Goal: Task Accomplishment & Management: Use online tool/utility

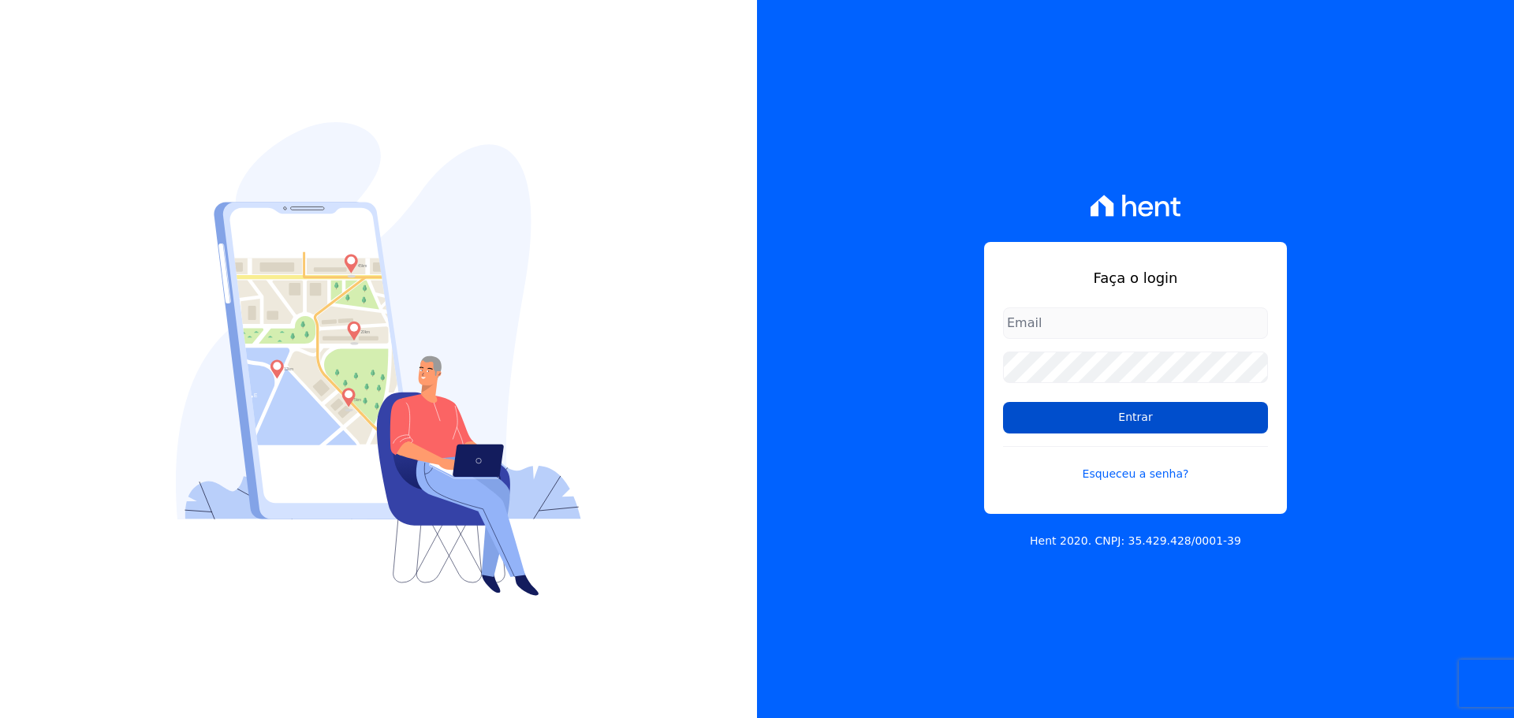
type input "[PERSON_NAME][EMAIL_ADDRESS][DOMAIN_NAME]"
click at [1047, 416] on input "Entrar" at bounding box center [1135, 418] width 265 height 32
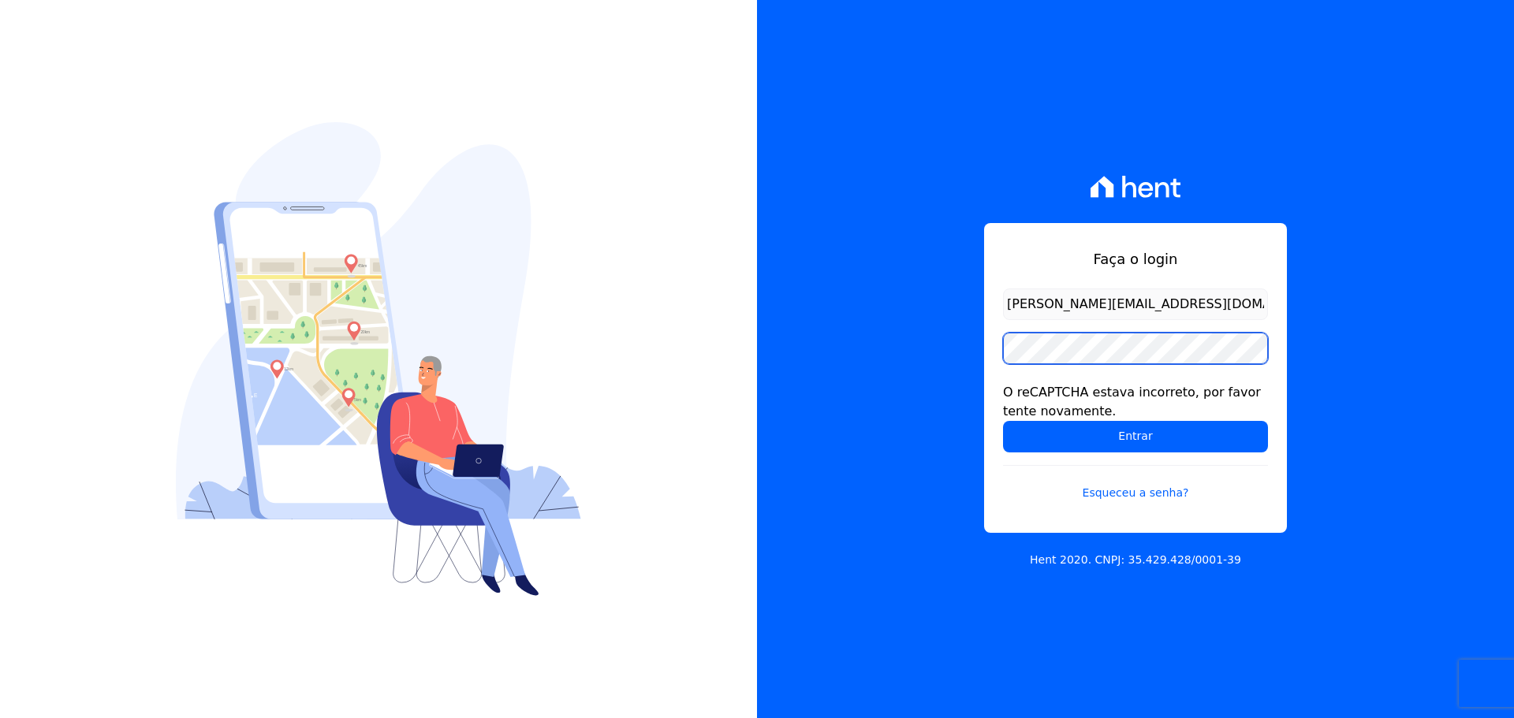
click at [782, 386] on div "Faça o login raquel.pradie@porto5.com.br O reCAPTCHA estava incorreto, por favo…" at bounding box center [1135, 359] width 757 height 718
click at [1003, 421] on input "Entrar" at bounding box center [1135, 437] width 265 height 32
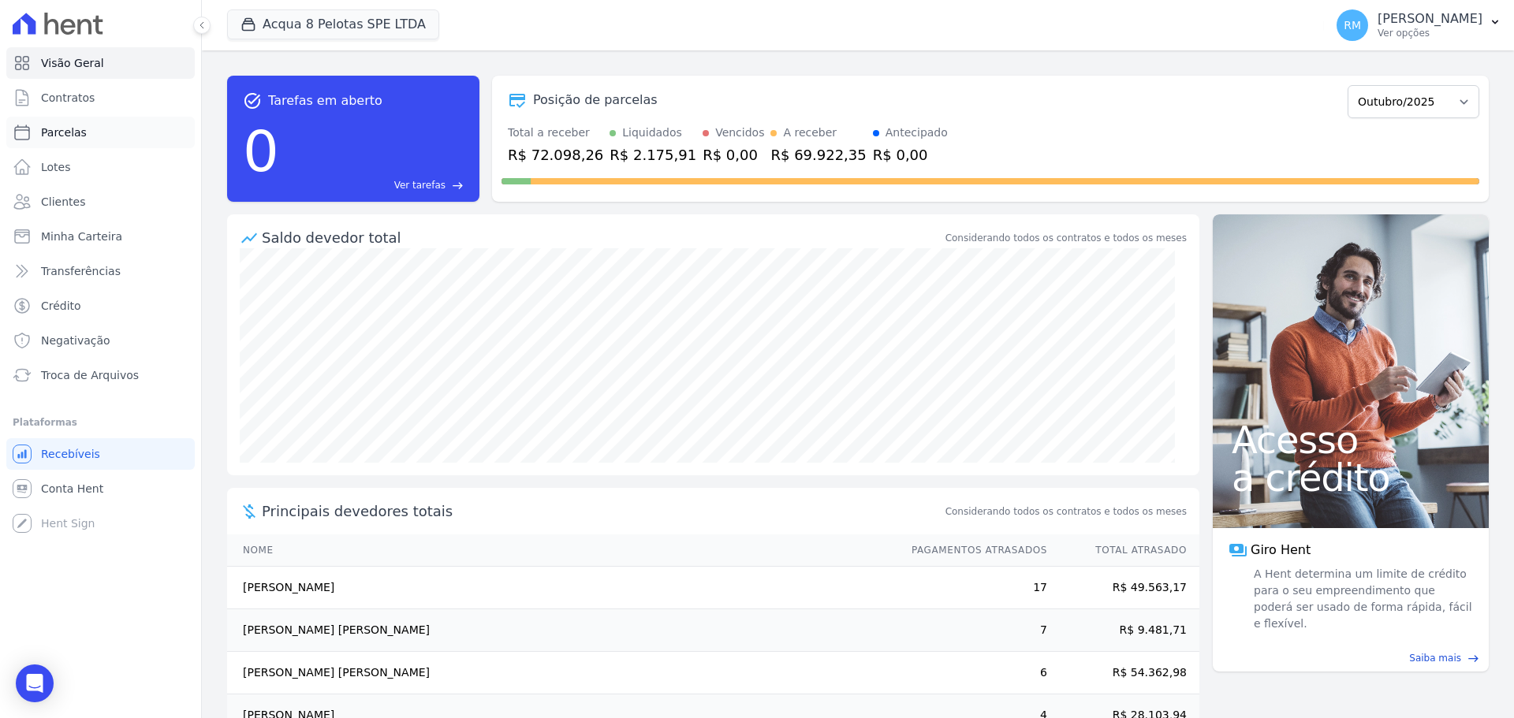
click at [42, 124] on link "Parcelas" at bounding box center [100, 133] width 188 height 32
select select
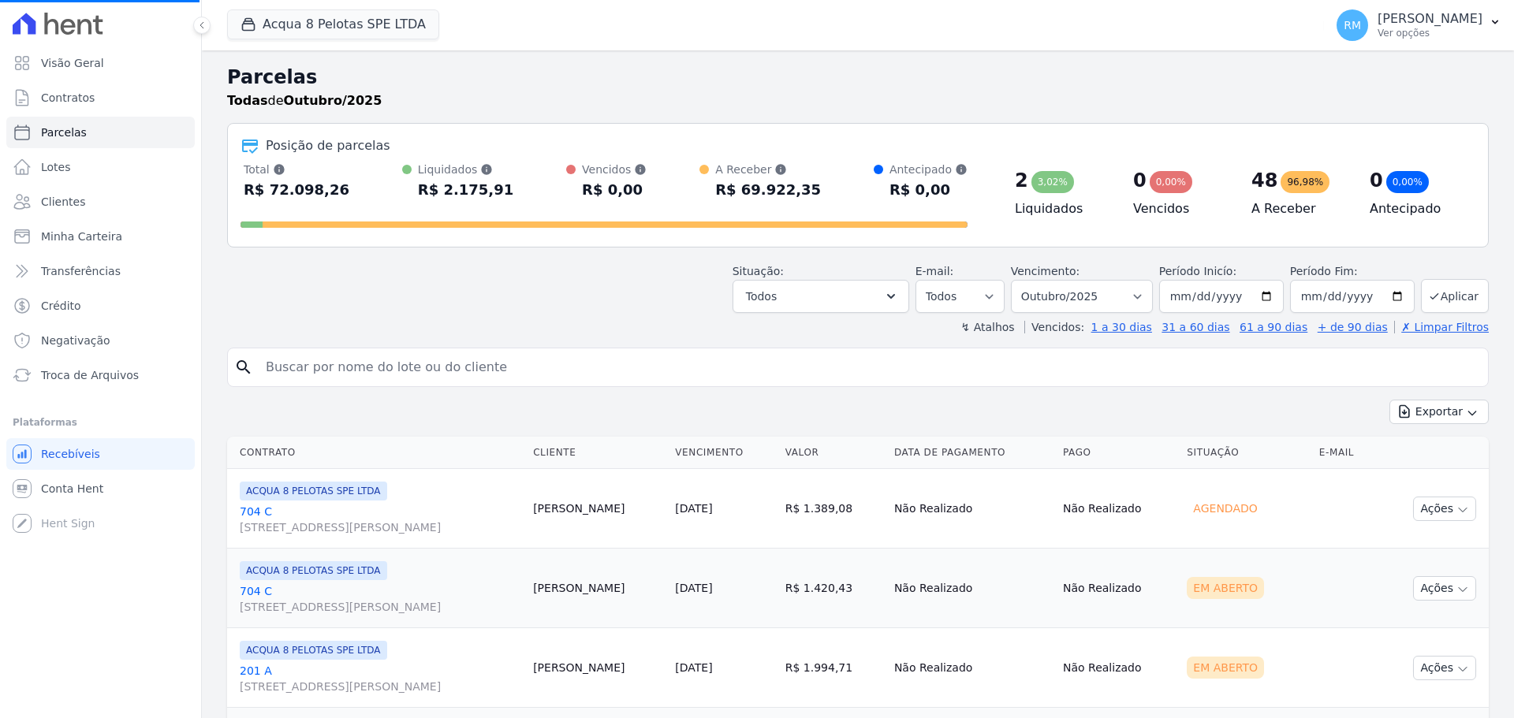
select select
click at [475, 370] on input "search" at bounding box center [868, 368] width 1225 height 32
type input "prisc"
select select
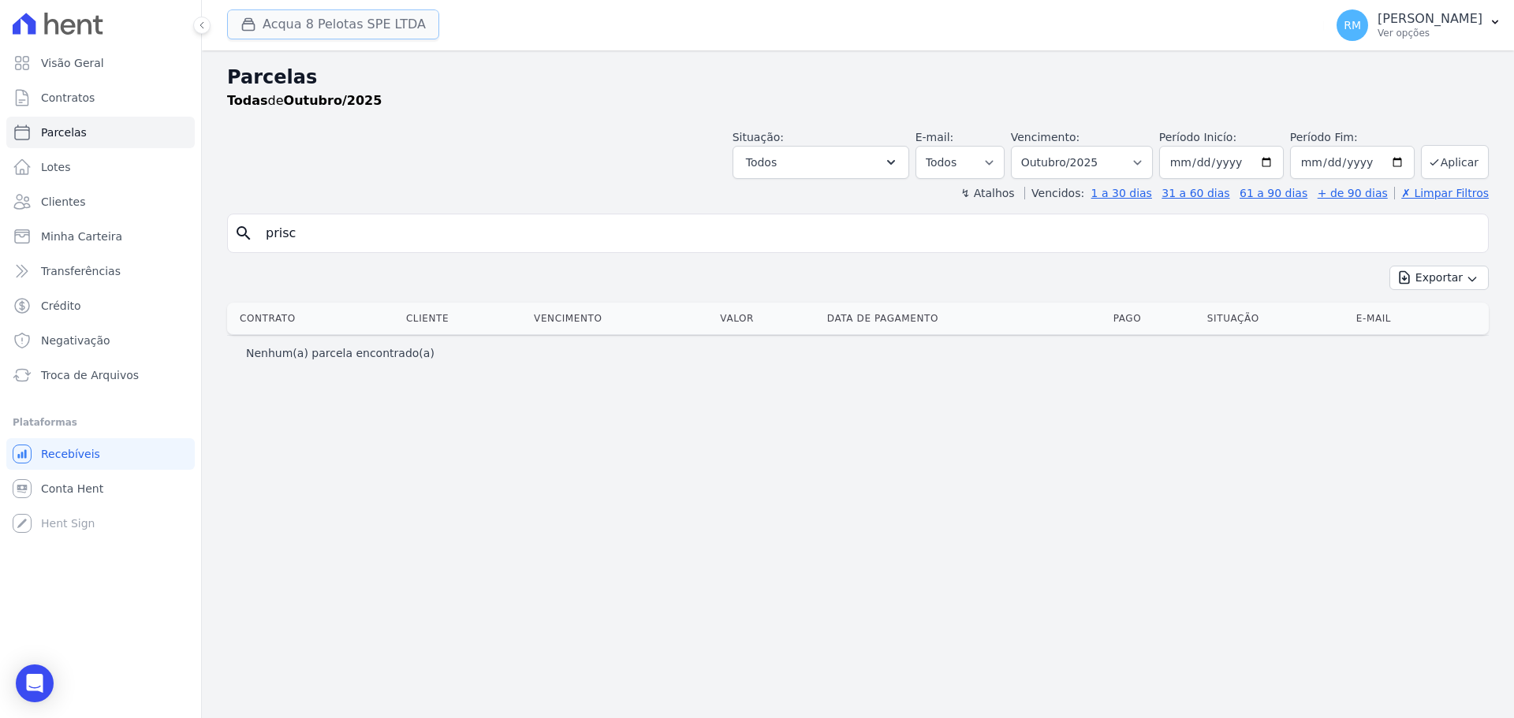
click at [360, 21] on button "Acqua 8 Pelotas SPE LTDA" at bounding box center [333, 24] width 212 height 30
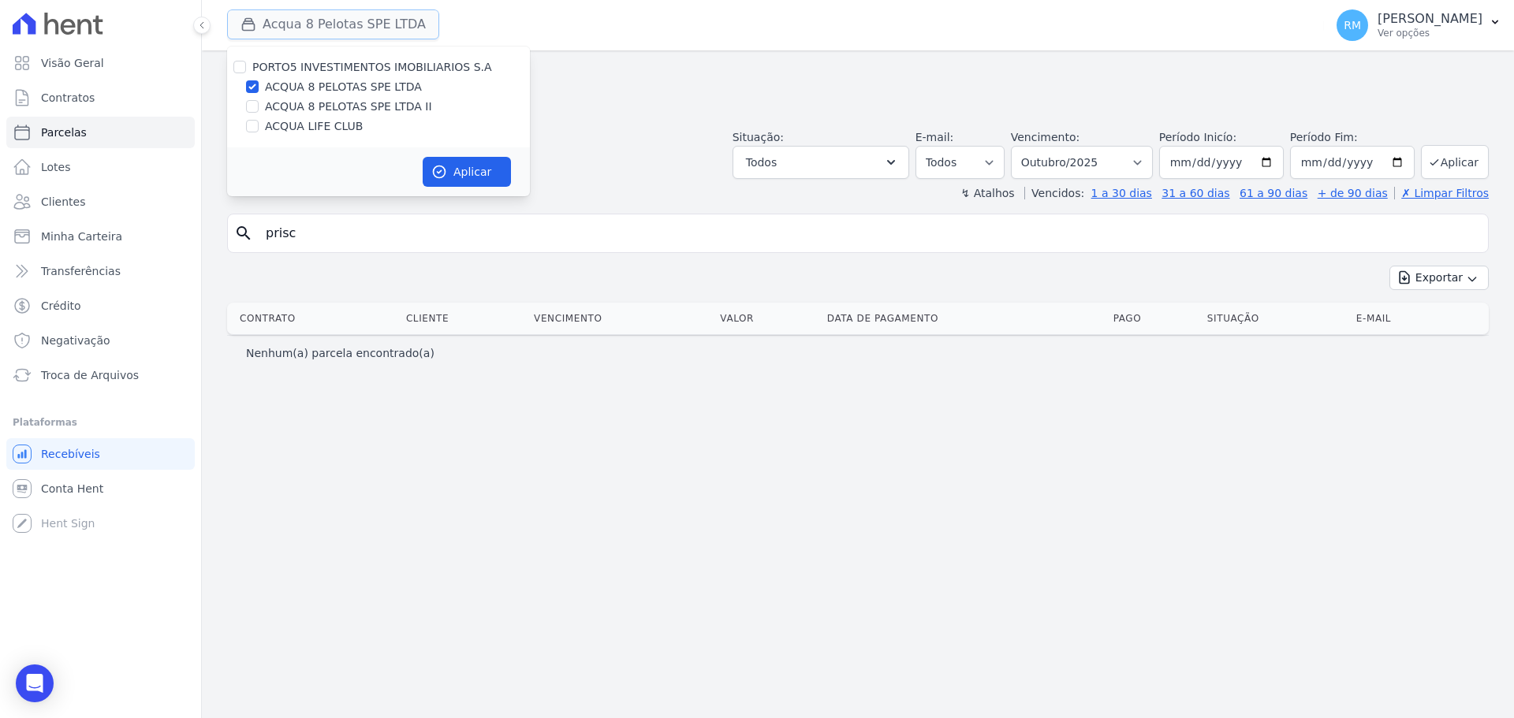
click at [360, 21] on button "Acqua 8 Pelotas SPE LTDA" at bounding box center [333, 24] width 212 height 30
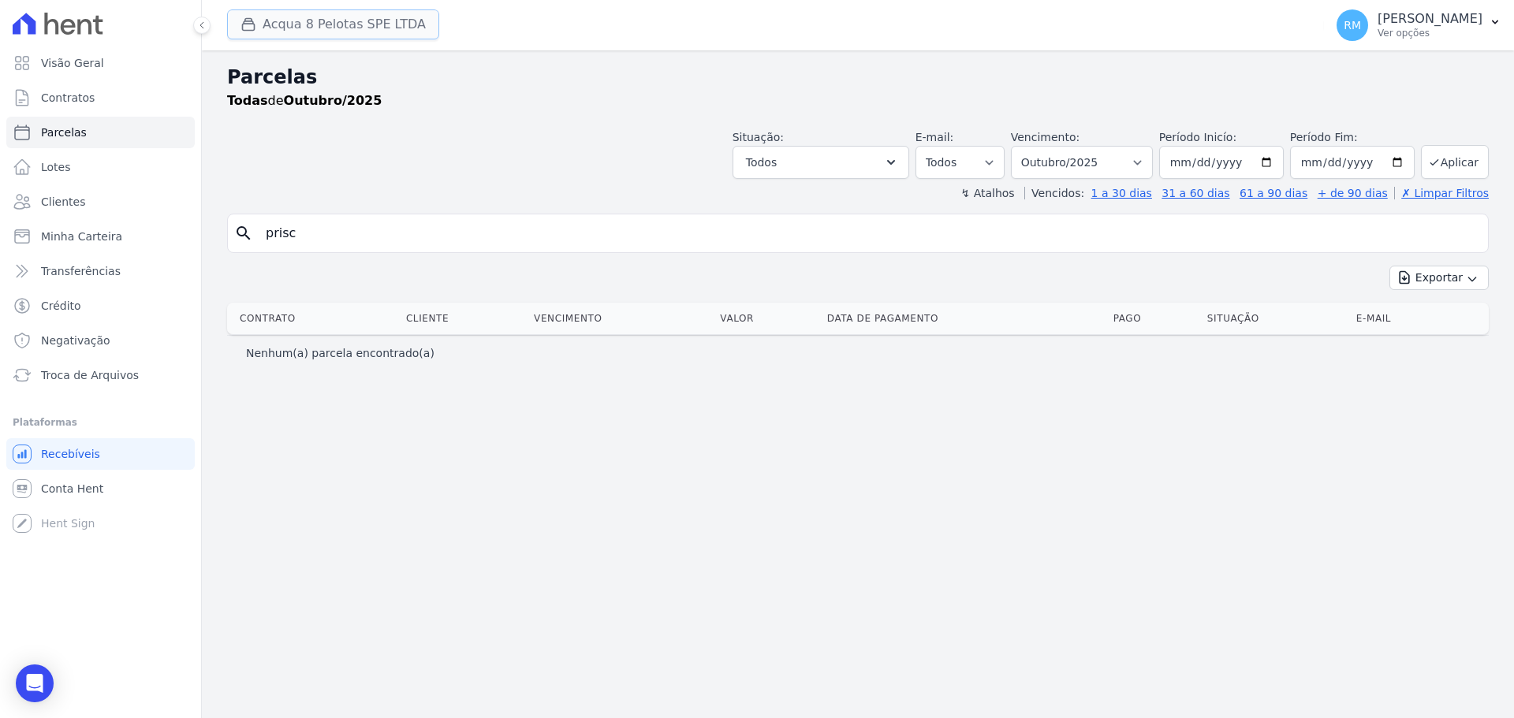
click at [356, 37] on button "Acqua 8 Pelotas SPE LTDA" at bounding box center [333, 24] width 212 height 30
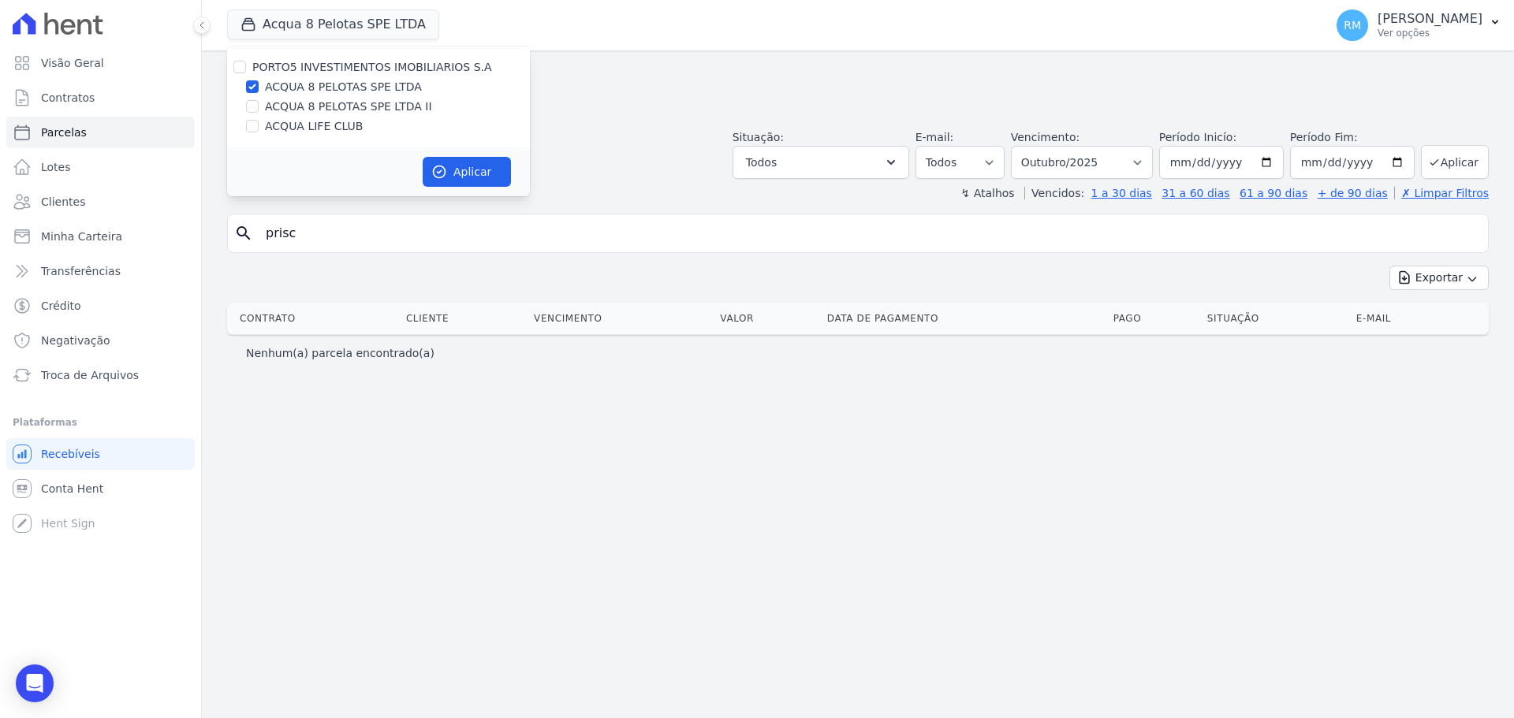
click at [319, 124] on label "ACQUA LIFE CLUB" at bounding box center [314, 126] width 98 height 17
click at [259, 124] on input "ACQUA LIFE CLUB" at bounding box center [252, 126] width 13 height 13
checkbox input "true"
click at [324, 86] on label "ACQUA 8 PELOTAS SPE LTDA" at bounding box center [343, 87] width 157 height 17
click at [259, 86] on input "ACQUA 8 PELOTAS SPE LTDA" at bounding box center [252, 86] width 13 height 13
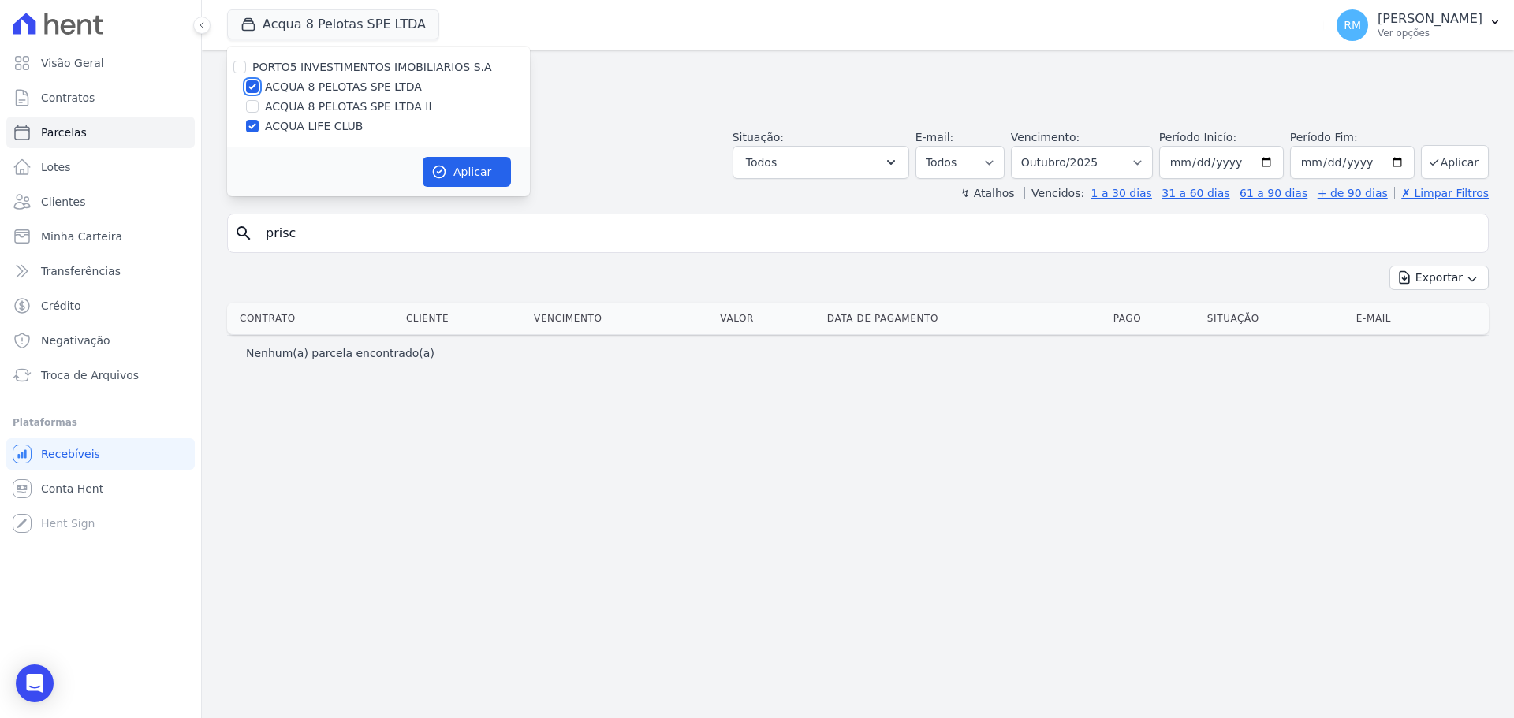
checkbox input "false"
drag, startPoint x: 418, startPoint y: 184, endPoint x: 431, endPoint y: 175, distance: 15.3
click at [420, 183] on div "Aplicar" at bounding box center [378, 171] width 303 height 49
click at [435, 173] on icon "button" at bounding box center [439, 172] width 16 height 16
select select
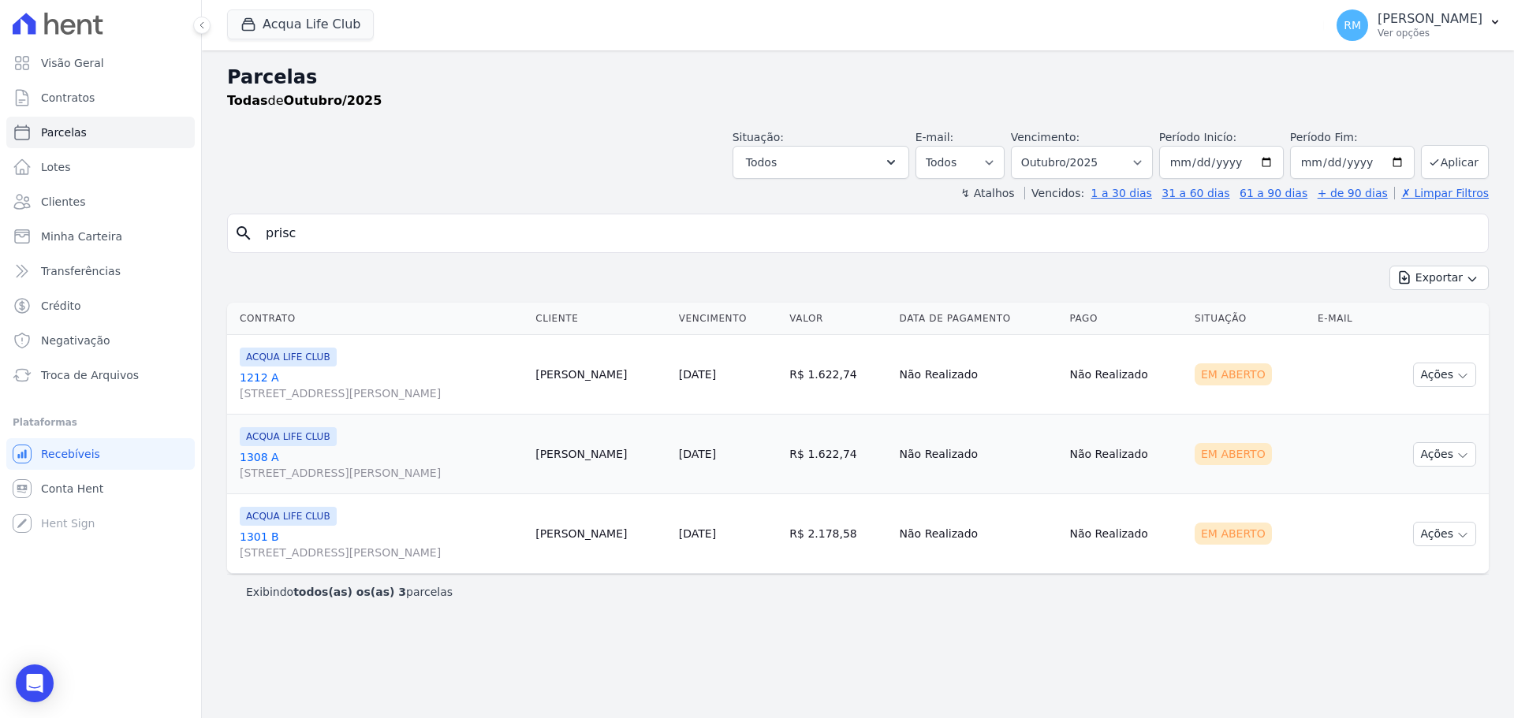
click at [395, 540] on link "[GEOGRAPHIC_DATA][STREET_ADDRESS]" at bounding box center [381, 545] width 283 height 32
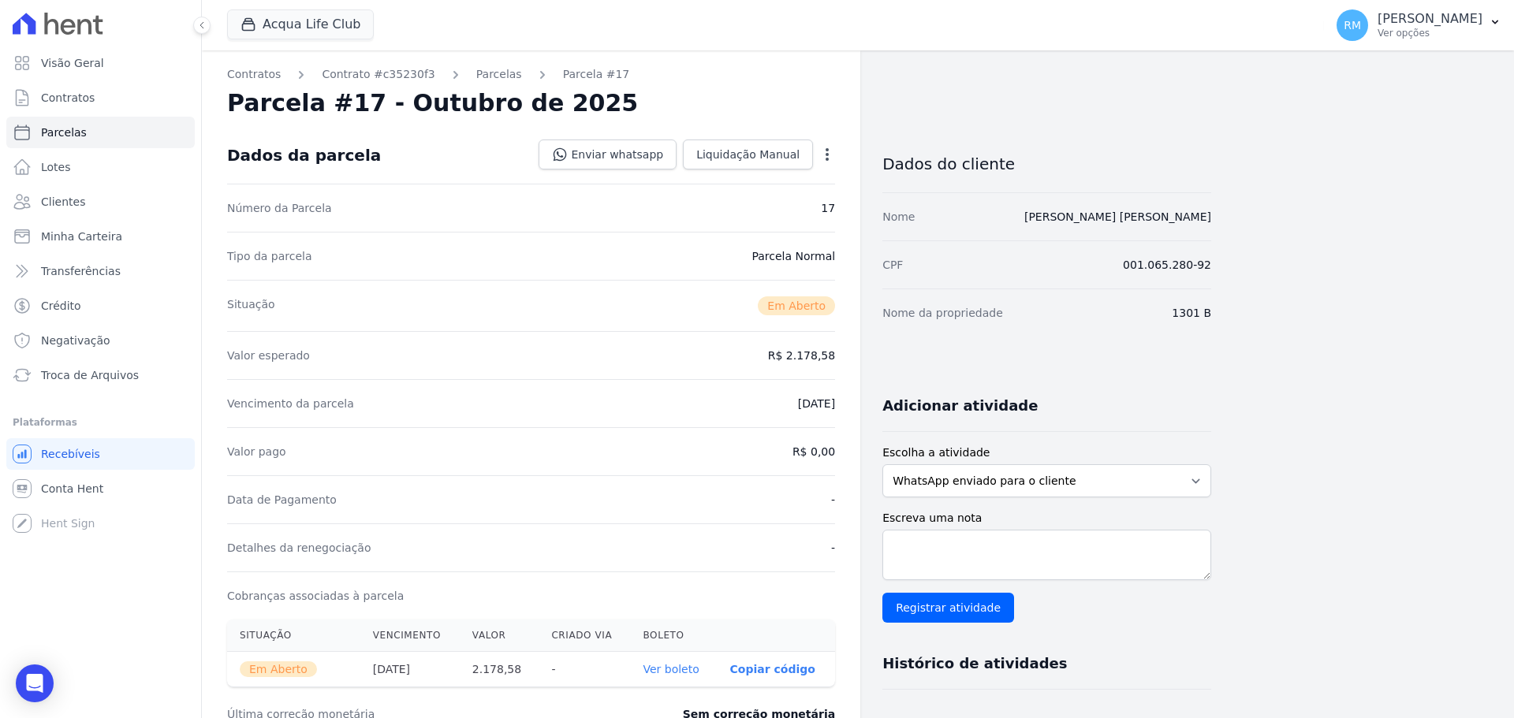
click at [830, 148] on icon "button" at bounding box center [827, 155] width 16 height 16
click at [596, 330] on div "Situação Em [GEOGRAPHIC_DATA]" at bounding box center [531, 305] width 608 height 51
click at [103, 372] on span "Troca de Arquivos" at bounding box center [90, 375] width 98 height 16
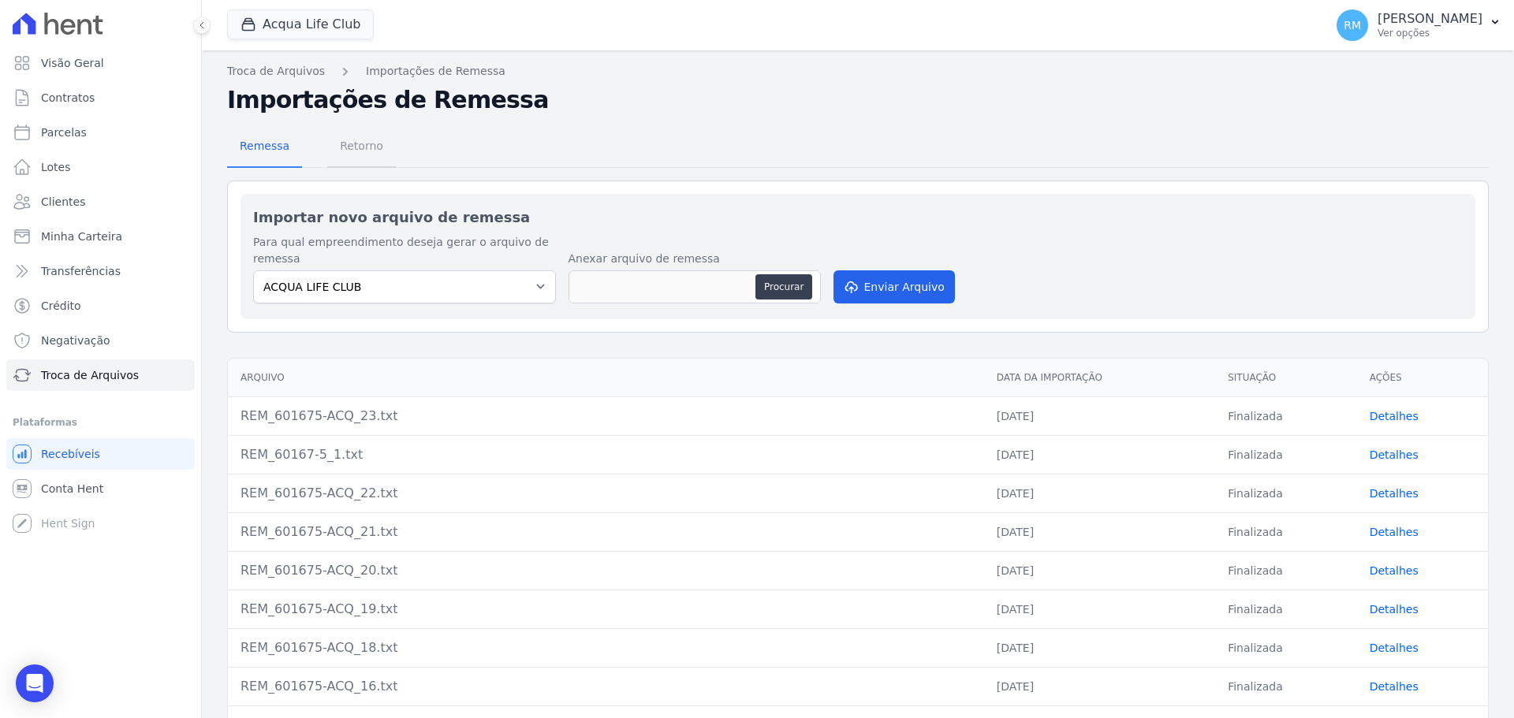
click at [368, 140] on span "Retorno" at bounding box center [361, 146] width 62 height 32
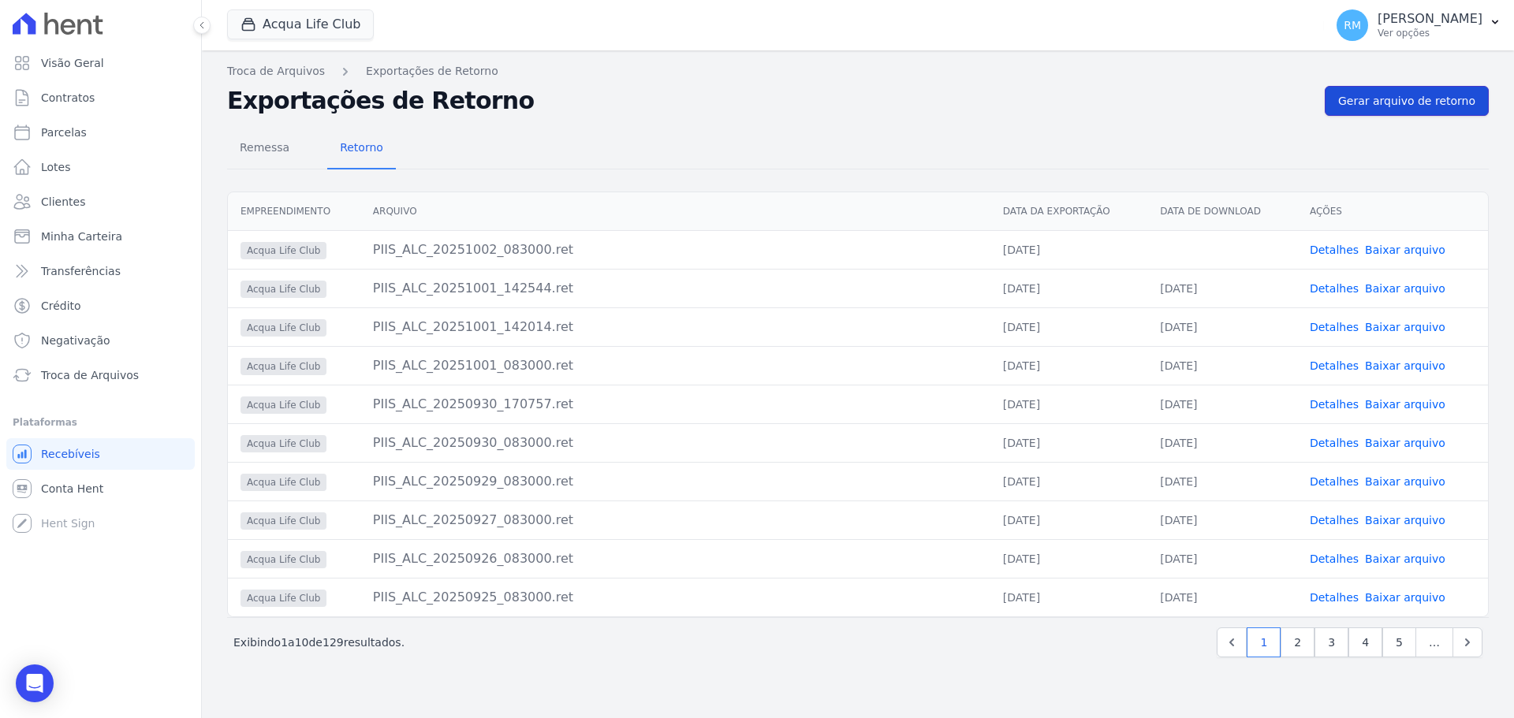
click at [1415, 99] on span "Gerar arquivo de retorno" at bounding box center [1406, 101] width 137 height 16
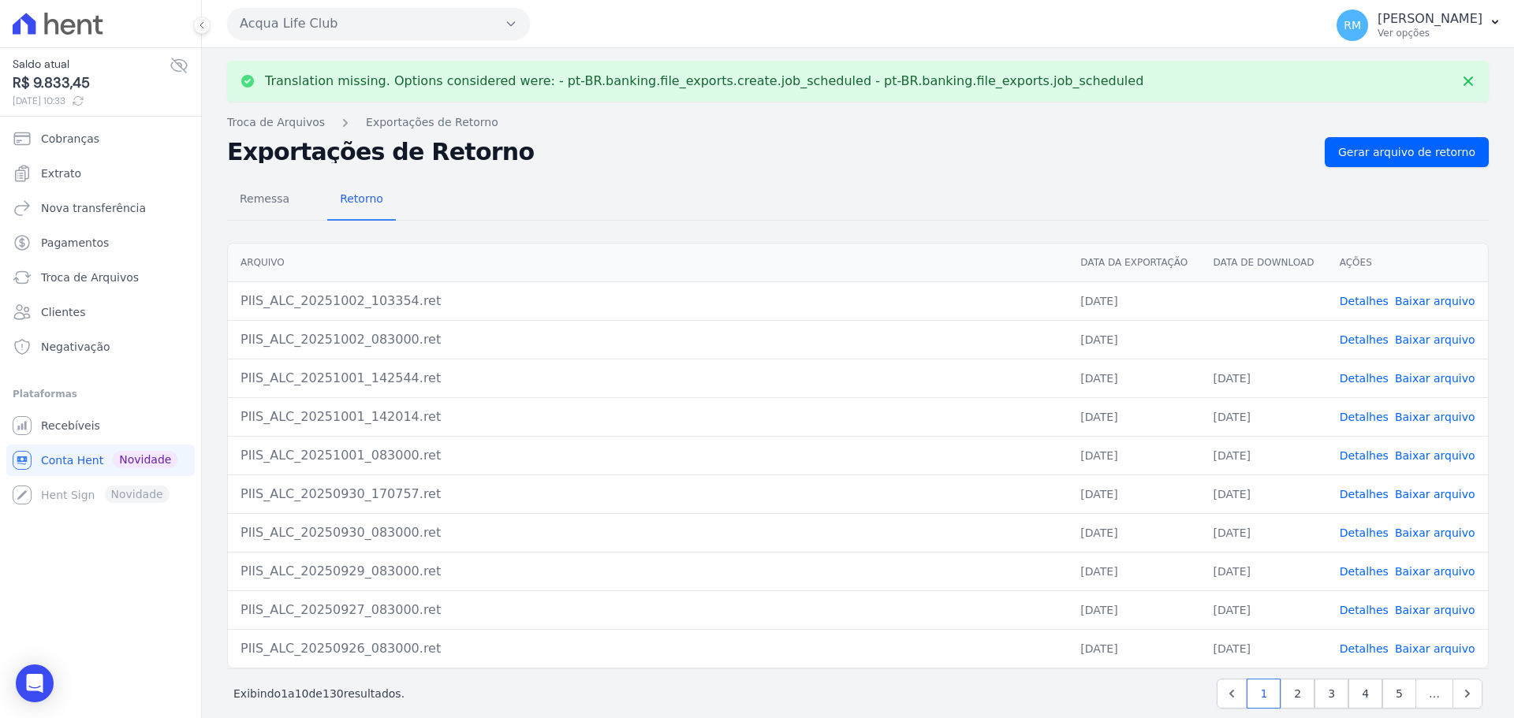
click at [1425, 342] on link "Baixar arquivo" at bounding box center [1435, 340] width 80 height 13
click at [1423, 302] on link "Baixar arquivo" at bounding box center [1435, 301] width 80 height 13
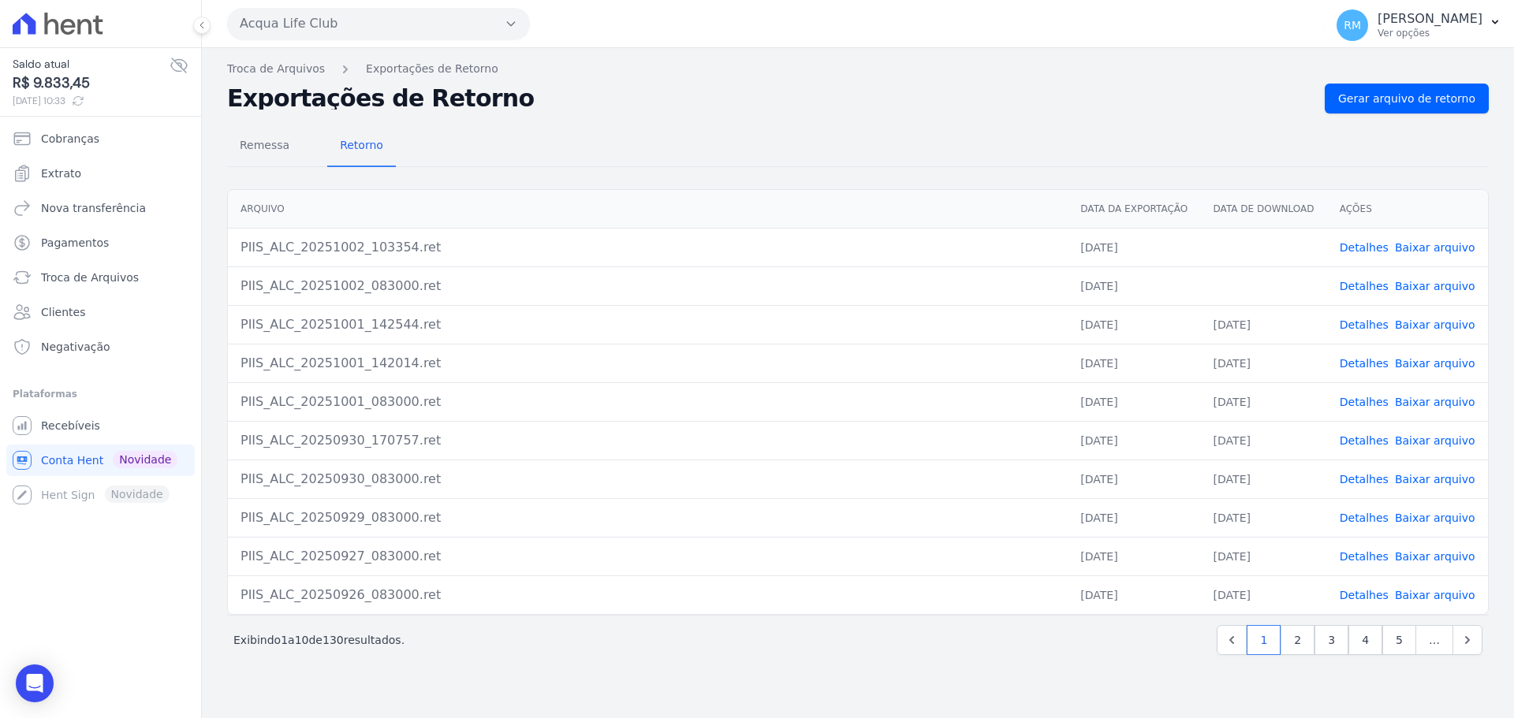
click at [1367, 331] on link "Detalhes" at bounding box center [1364, 325] width 49 height 13
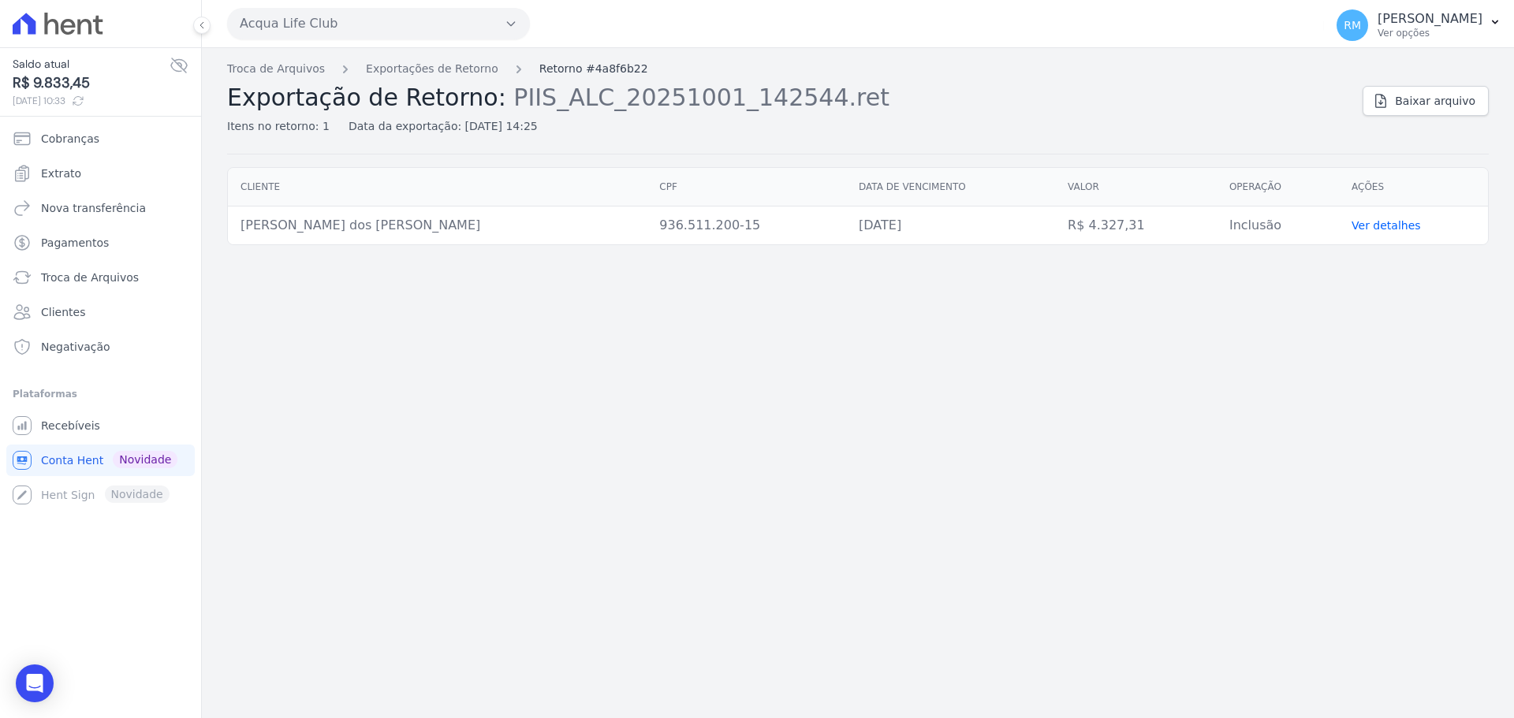
click at [539, 64] on link "Retorno #4a8f6b22" at bounding box center [593, 69] width 109 height 17
click at [427, 80] on div "Troca de Arquivos Exportações de Retorno Retorno #4a8f6b22 Exportação de Retorn…" at bounding box center [788, 98] width 1123 height 74
click at [427, 74] on link "Exportações de Retorno" at bounding box center [432, 69] width 132 height 17
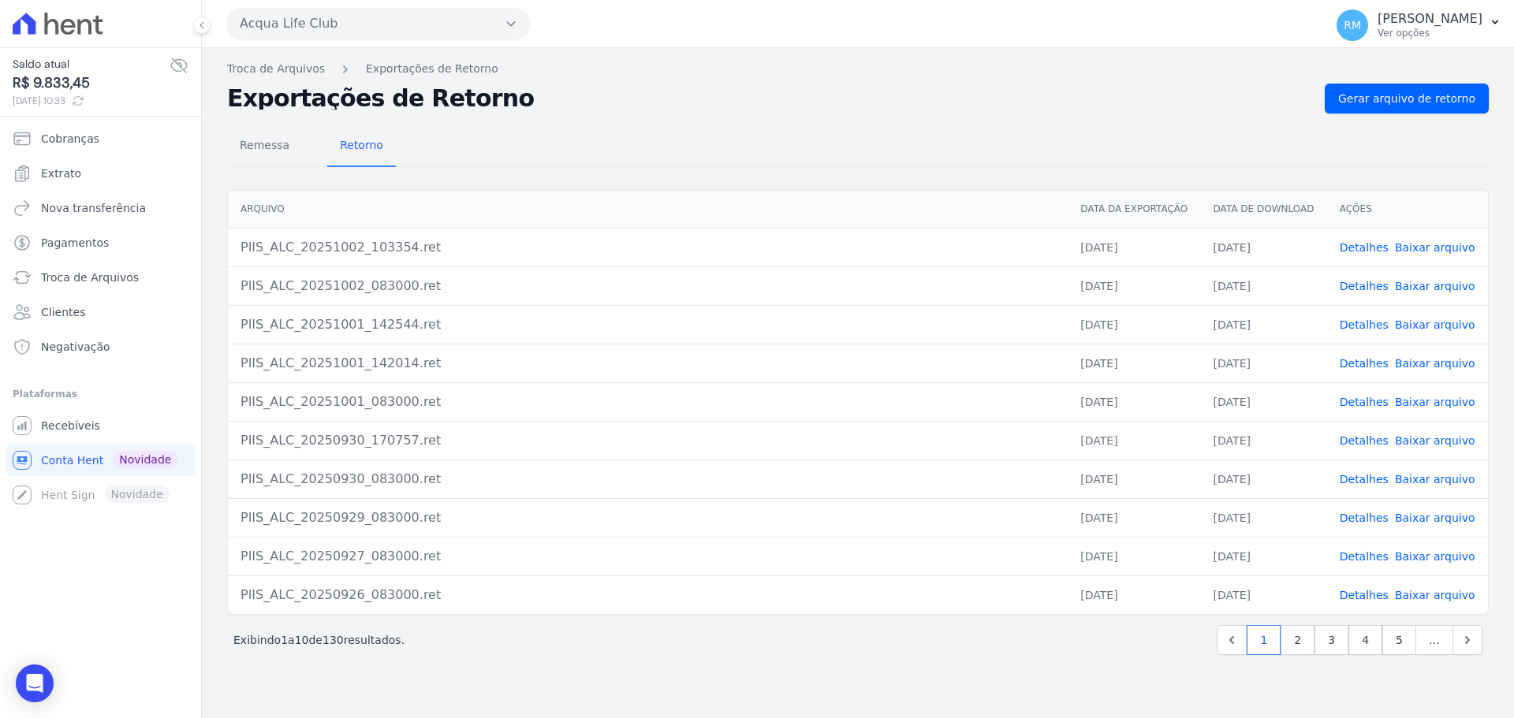
click at [1357, 363] on link "Detalhes" at bounding box center [1364, 363] width 49 height 13
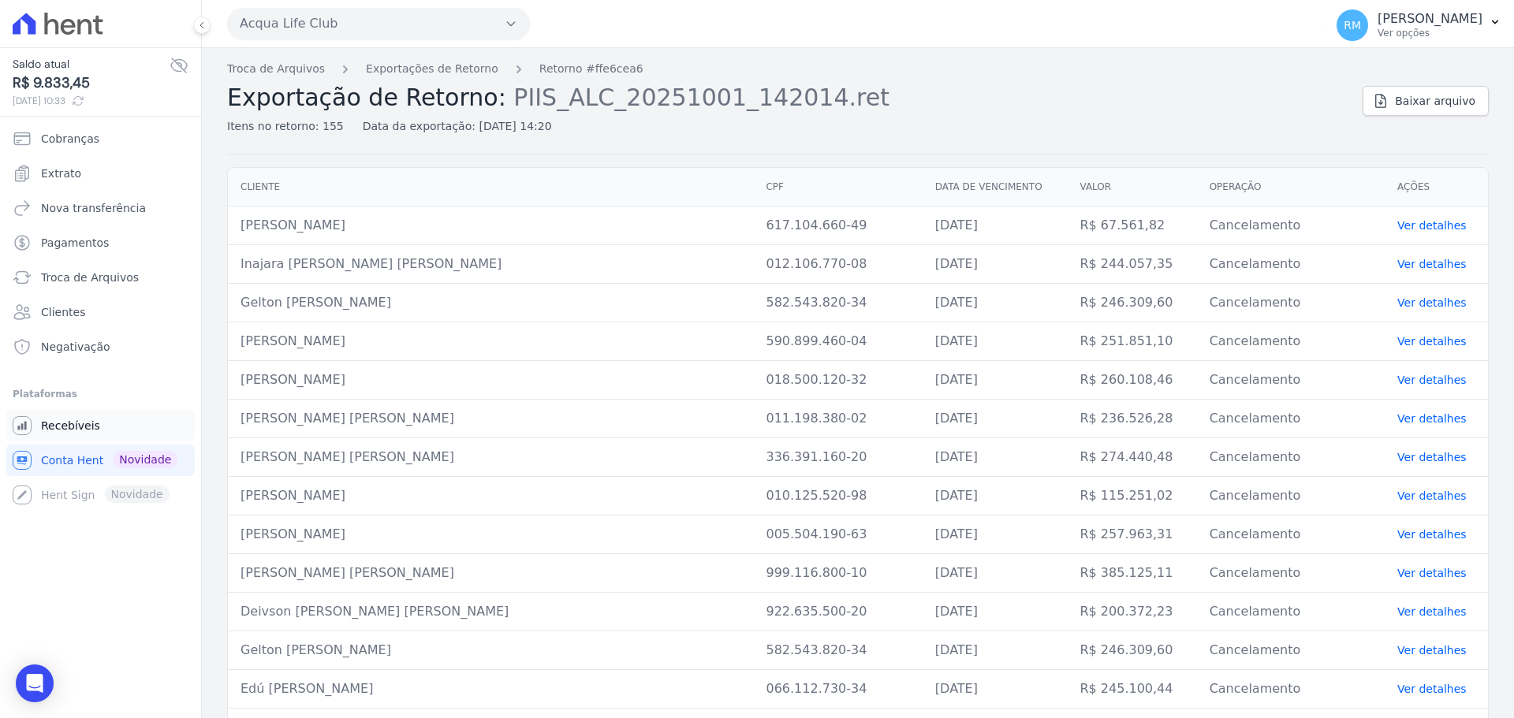
click at [73, 432] on span "Recebíveis" at bounding box center [70, 426] width 59 height 16
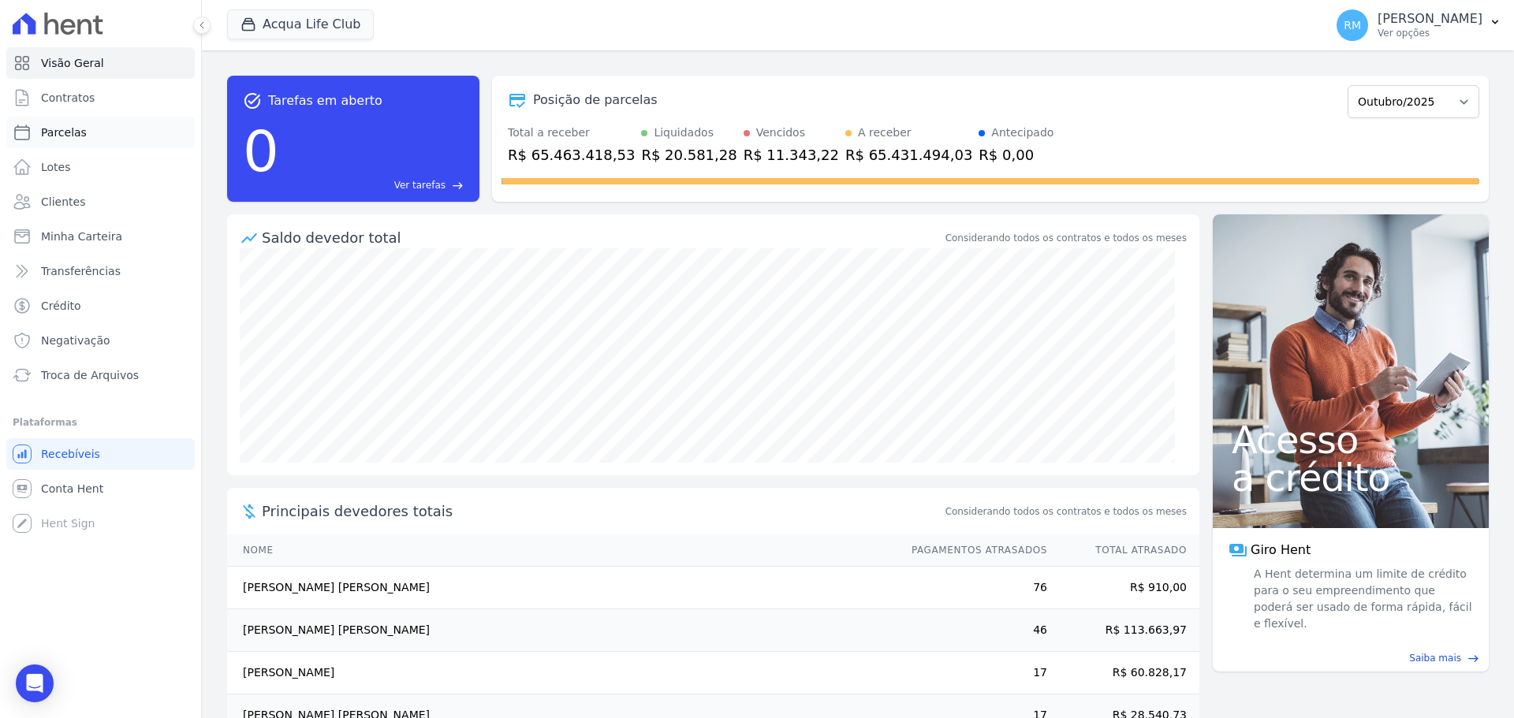
click at [67, 130] on span "Parcelas" at bounding box center [64, 133] width 46 height 16
select select
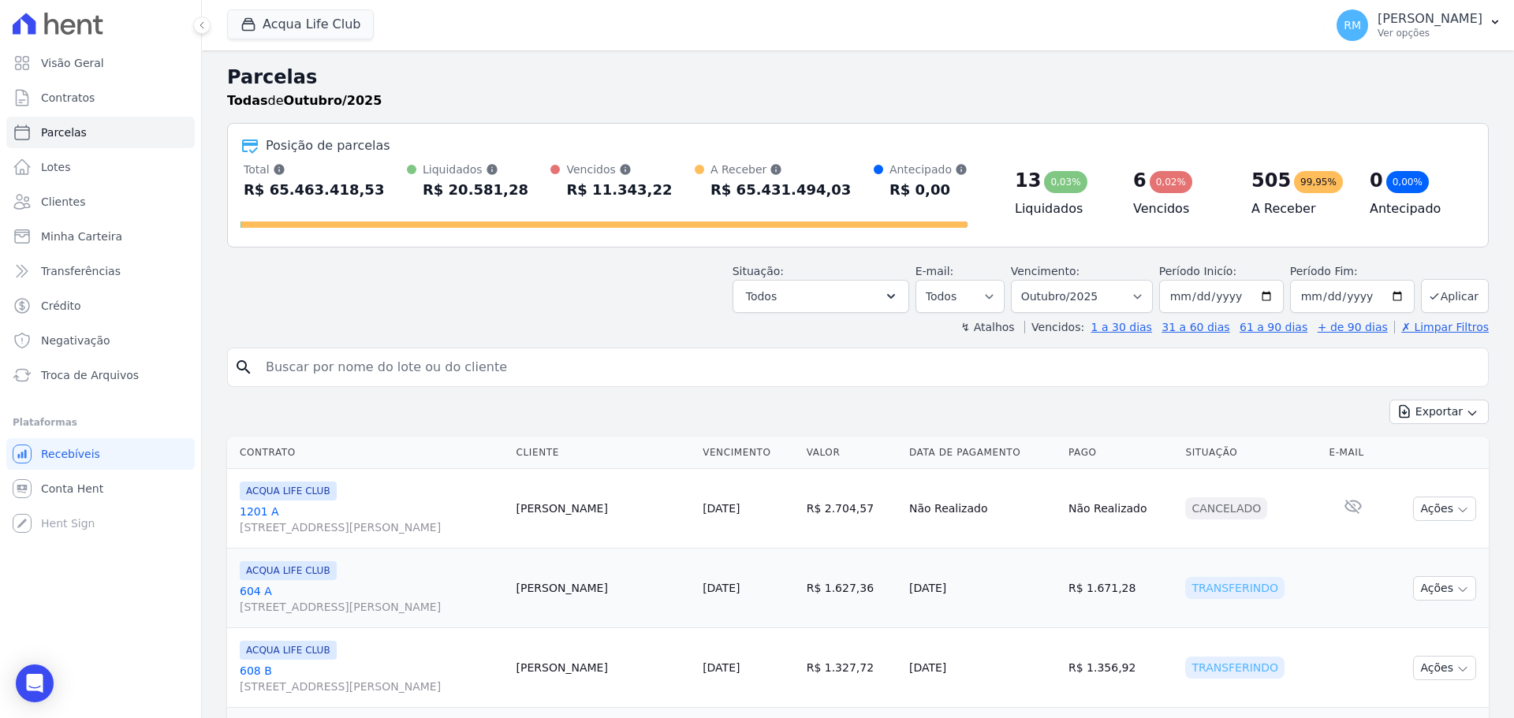
click at [410, 366] on input "search" at bounding box center [868, 368] width 1225 height 32
type input "priscil"
select select
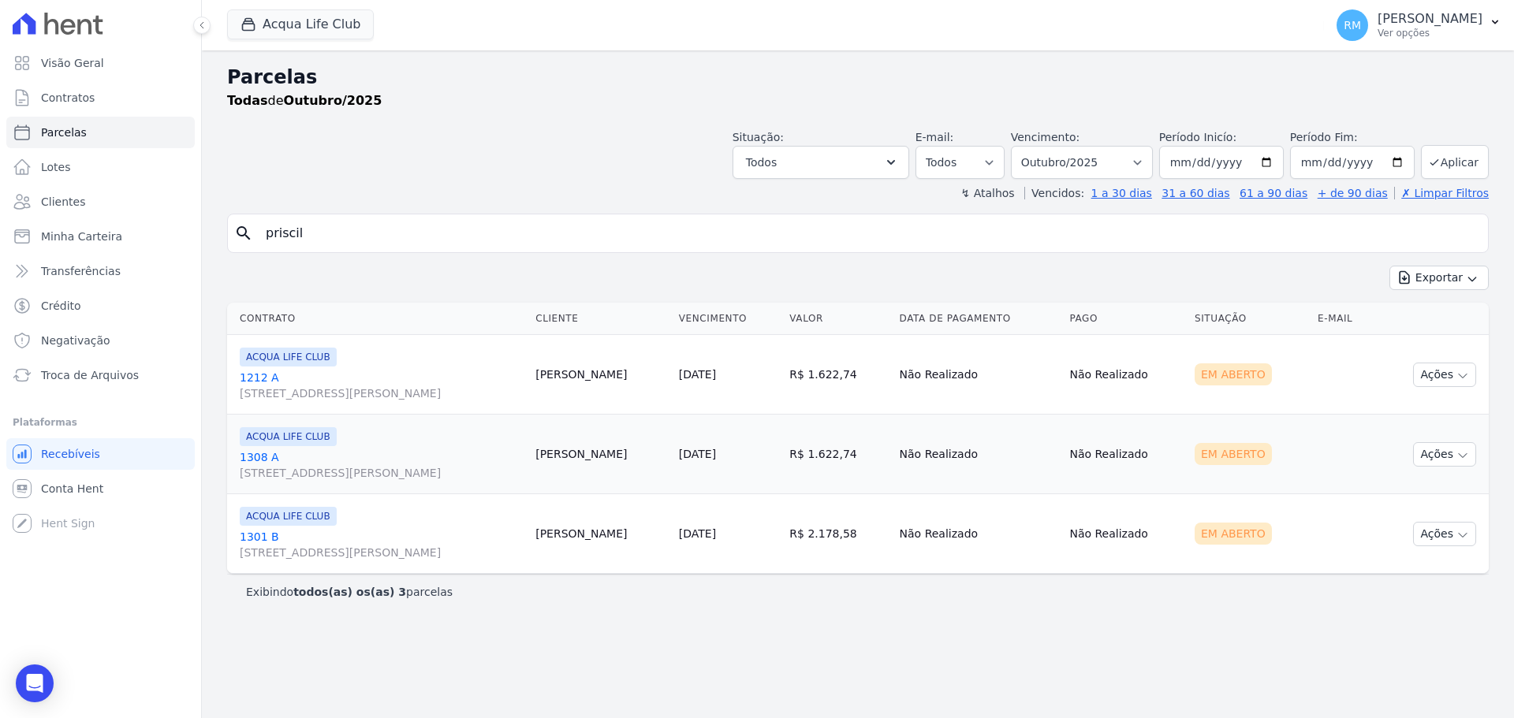
click at [290, 516] on span "ACQUA LIFE CLUB" at bounding box center [288, 516] width 97 height 19
click at [249, 532] on link "[GEOGRAPHIC_DATA][STREET_ADDRESS]" at bounding box center [381, 545] width 283 height 32
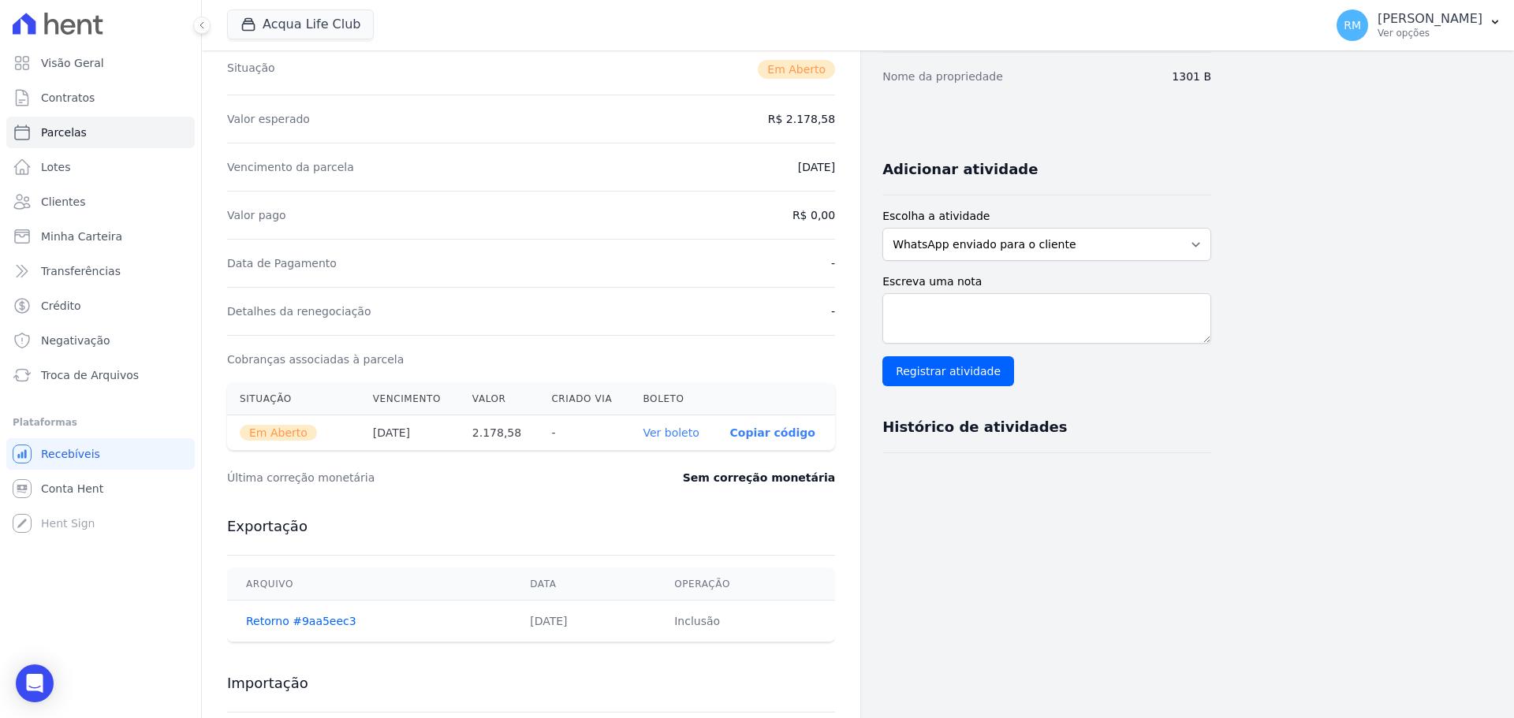
scroll to position [362, 0]
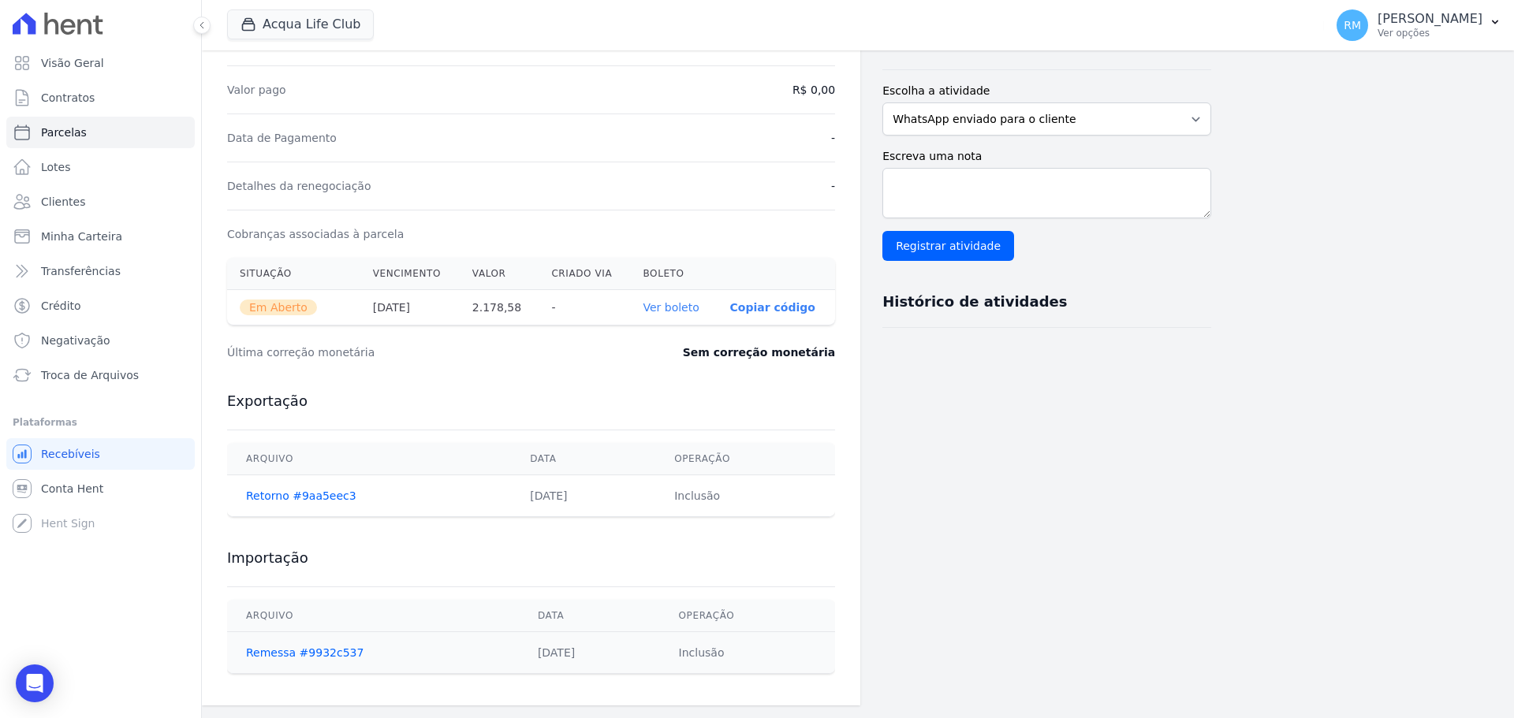
click at [666, 314] on link "Ver boleto" at bounding box center [671, 307] width 56 height 13
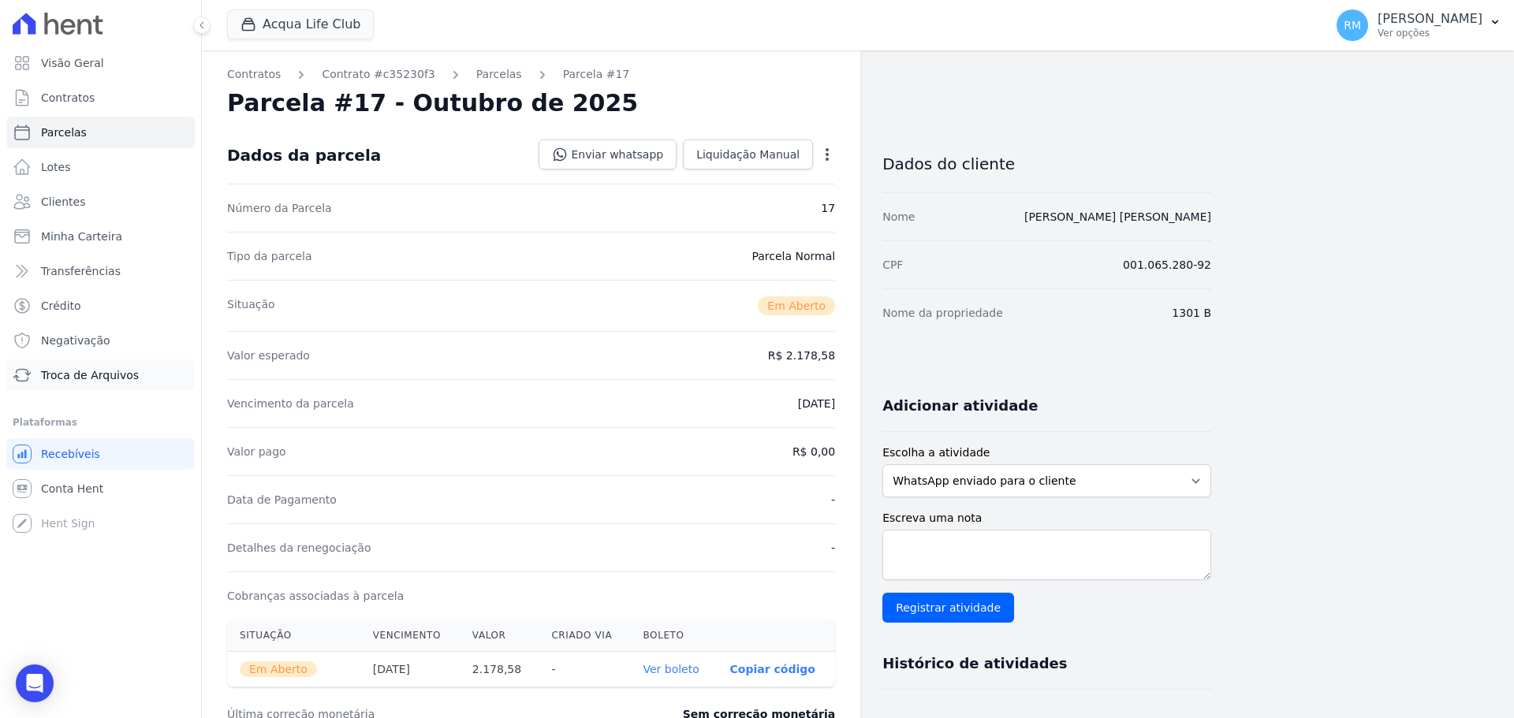
click at [73, 376] on span "Troca de Arquivos" at bounding box center [90, 375] width 98 height 16
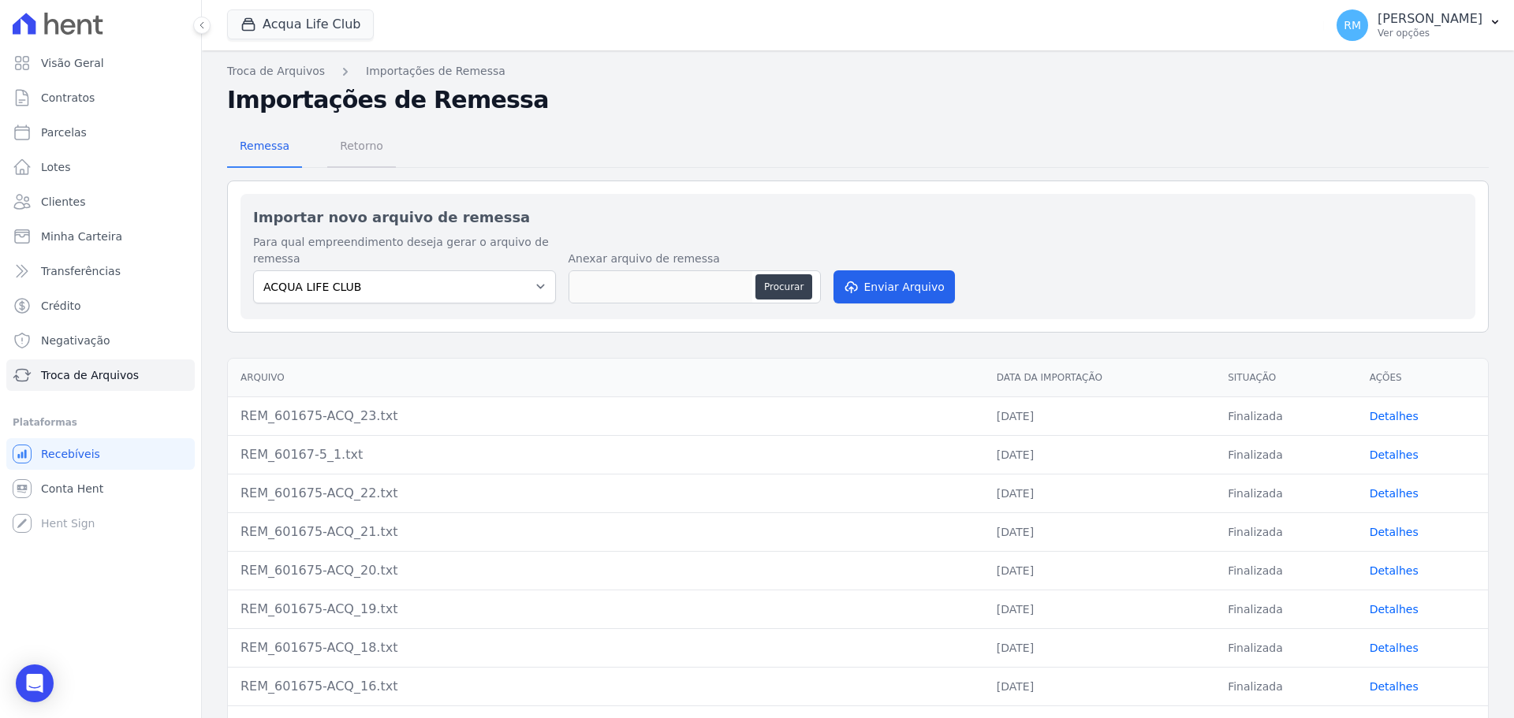
click at [345, 150] on span "Retorno" at bounding box center [361, 146] width 62 height 32
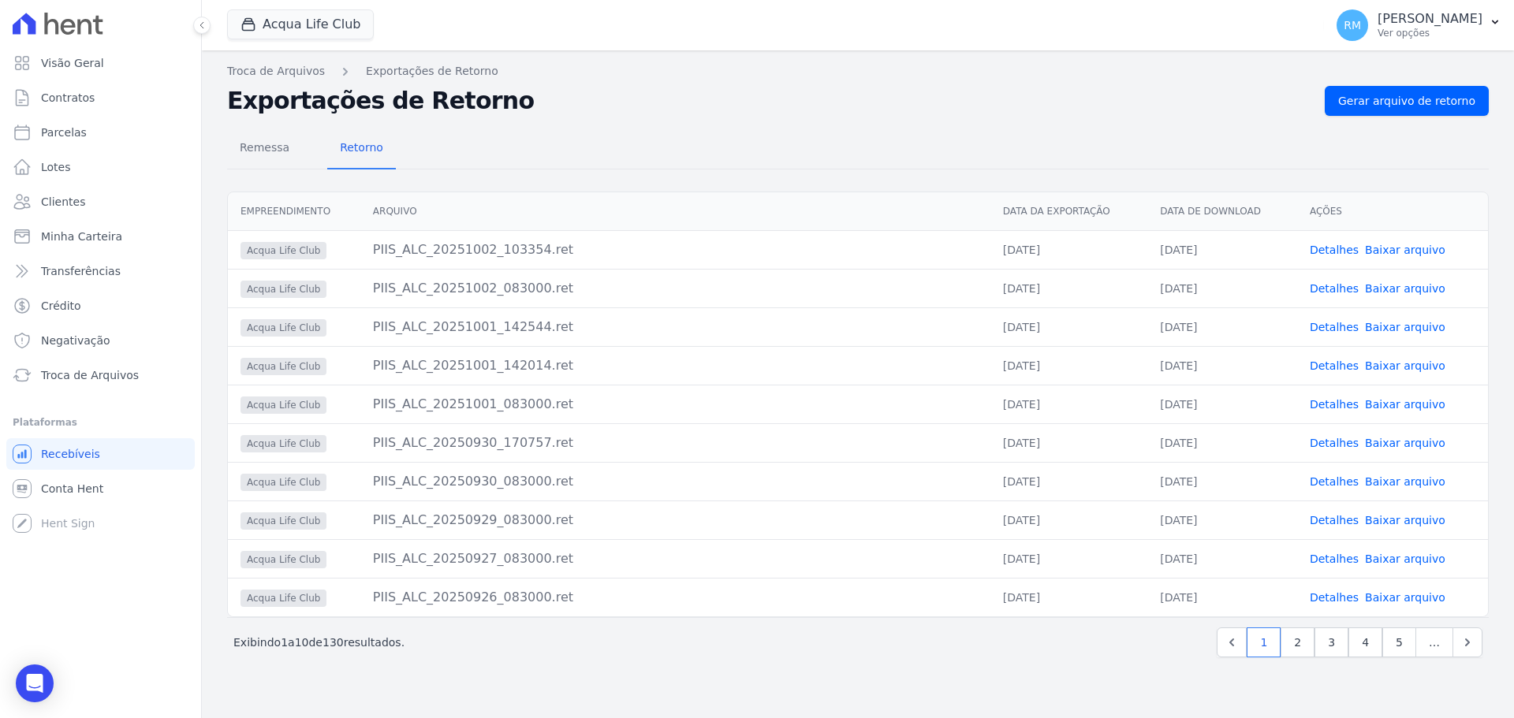
click at [1333, 444] on link "Detalhes" at bounding box center [1334, 443] width 49 height 13
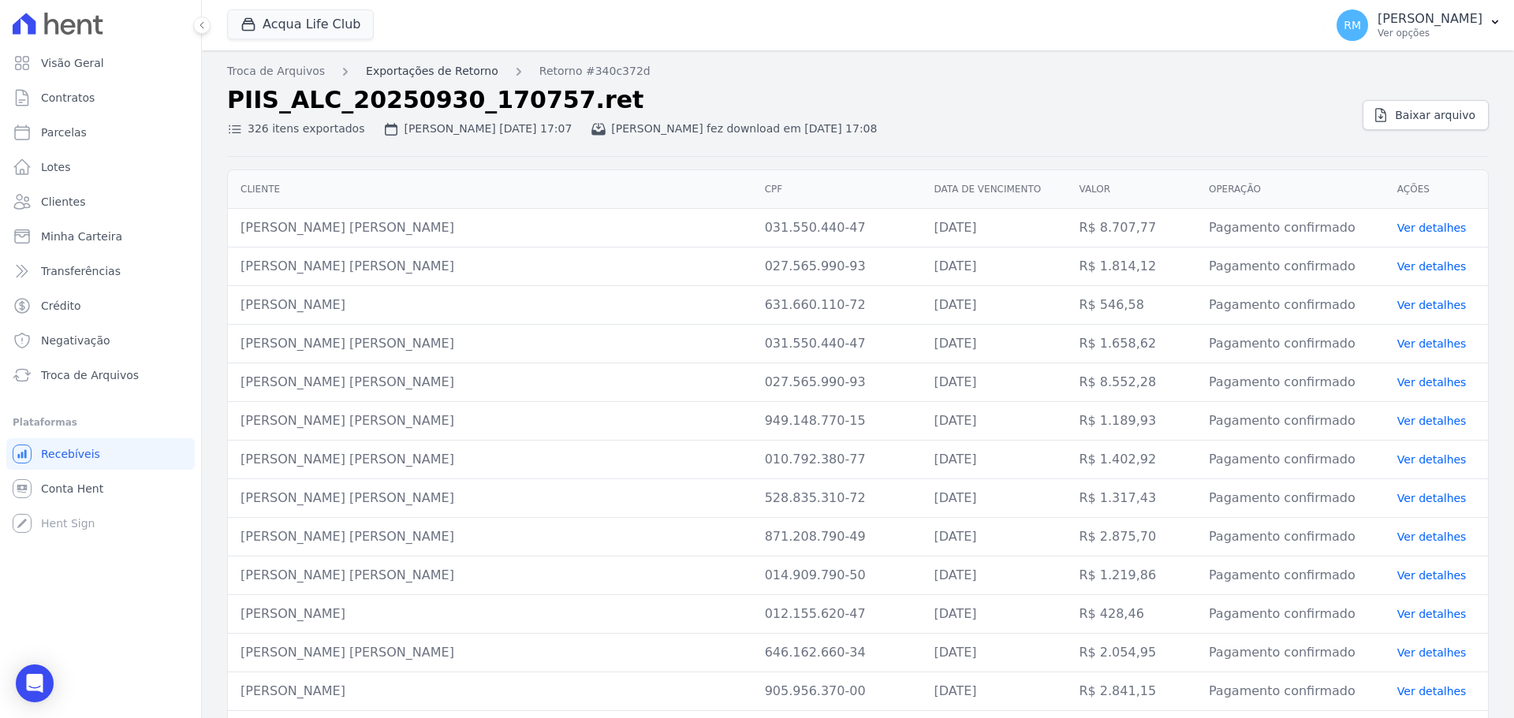
click at [476, 66] on link "Exportações de Retorno" at bounding box center [432, 71] width 132 height 17
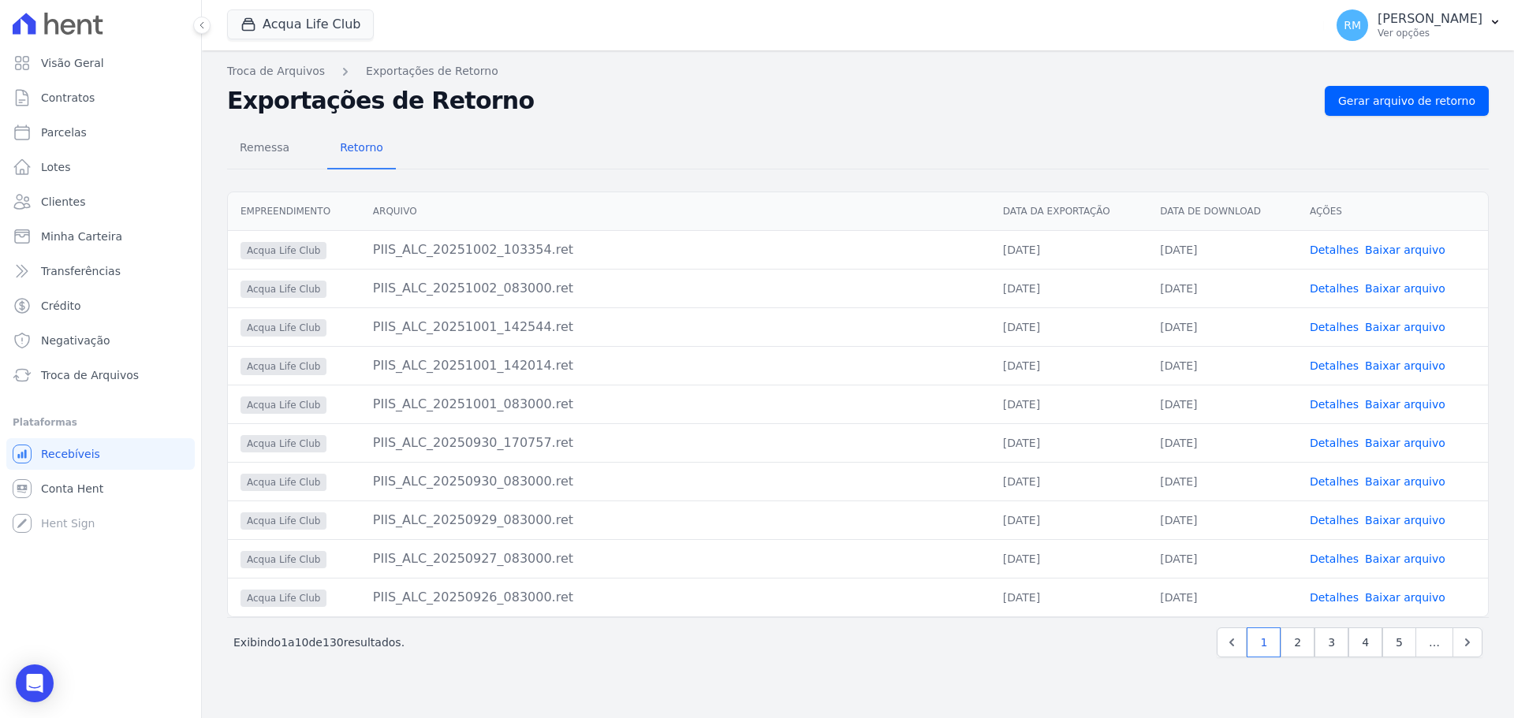
click at [1395, 440] on link "Baixar arquivo" at bounding box center [1405, 443] width 80 height 13
click at [1403, 484] on link "Baixar arquivo" at bounding box center [1405, 481] width 80 height 13
click at [1344, 405] on link "Detalhes" at bounding box center [1334, 404] width 49 height 13
click at [1337, 365] on link "Detalhes" at bounding box center [1334, 366] width 49 height 13
click at [1333, 487] on link "Detalhes" at bounding box center [1334, 481] width 49 height 13
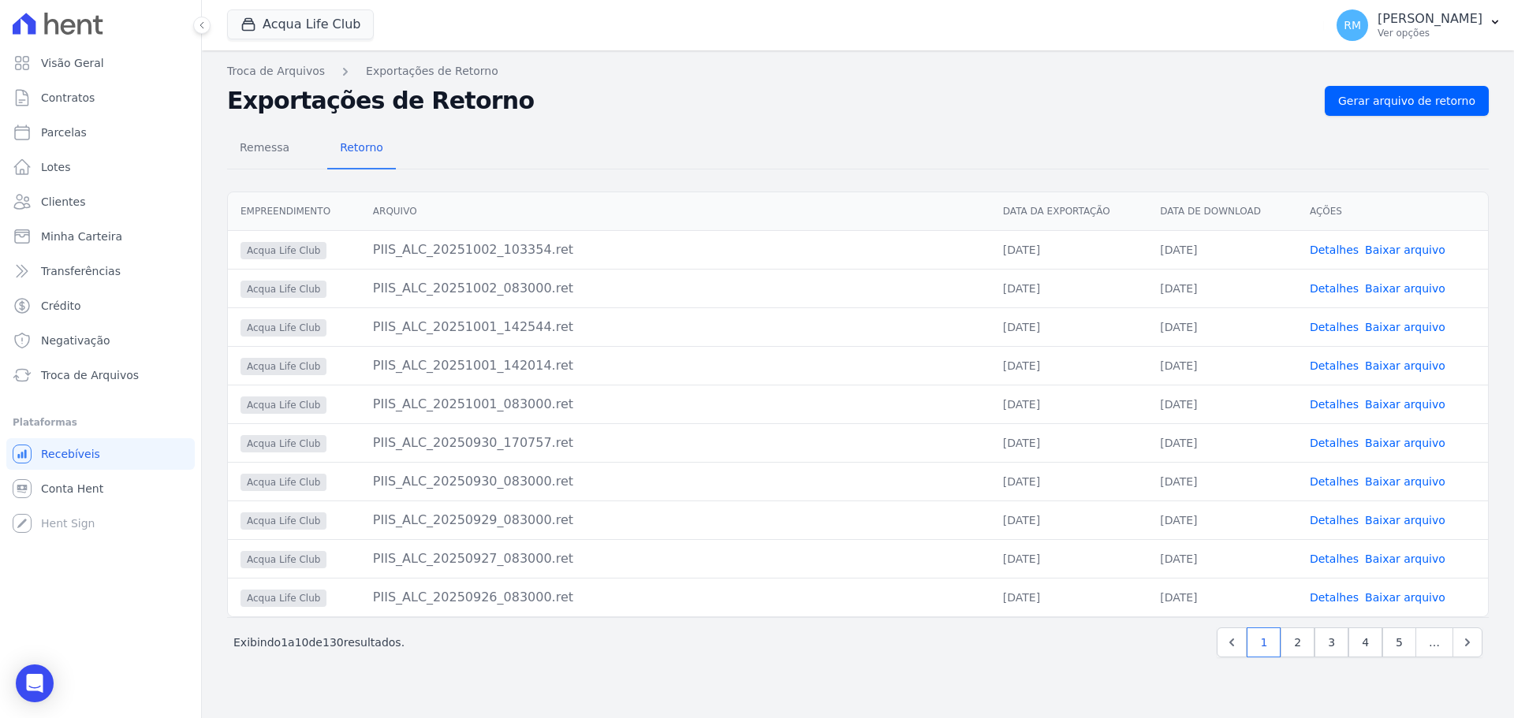
click at [1335, 444] on link "Detalhes" at bounding box center [1334, 443] width 49 height 13
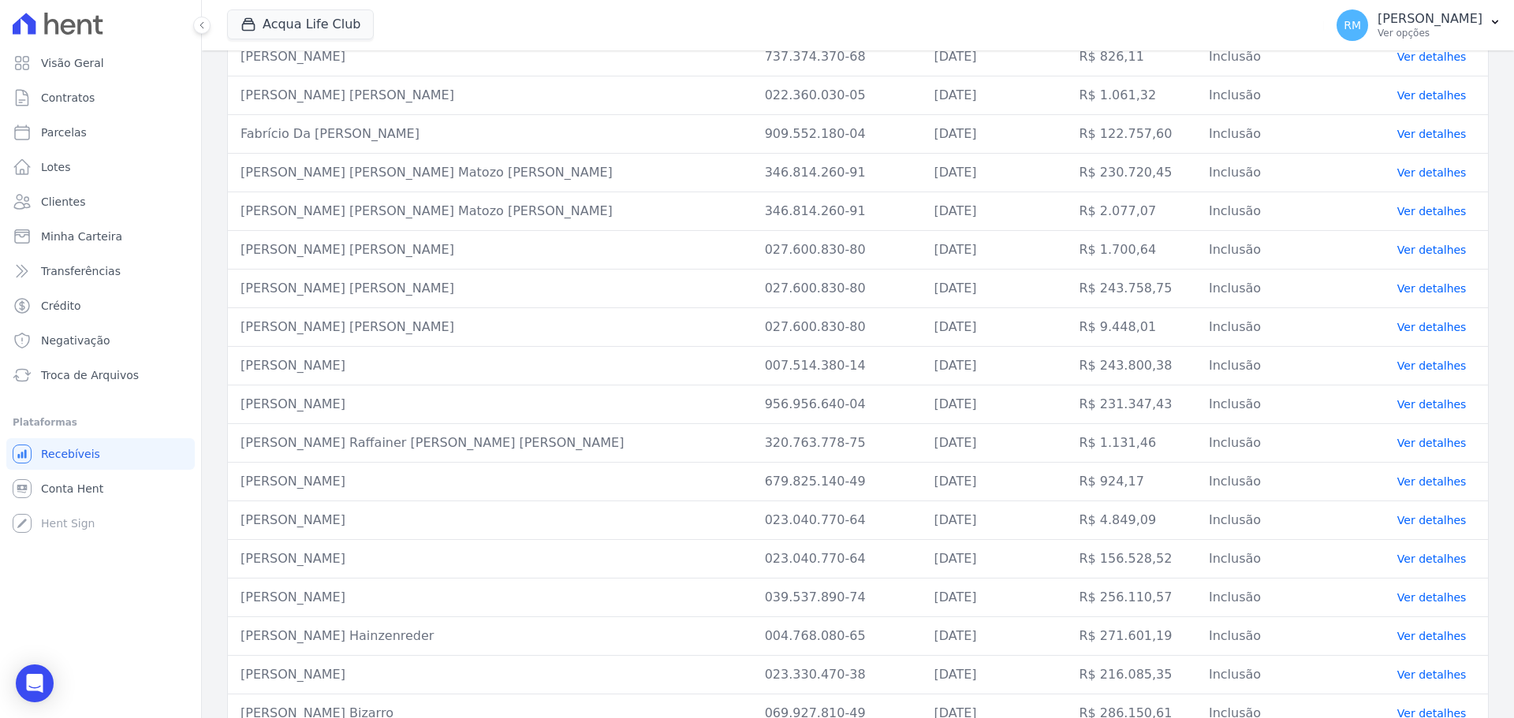
scroll to position [7018, 0]
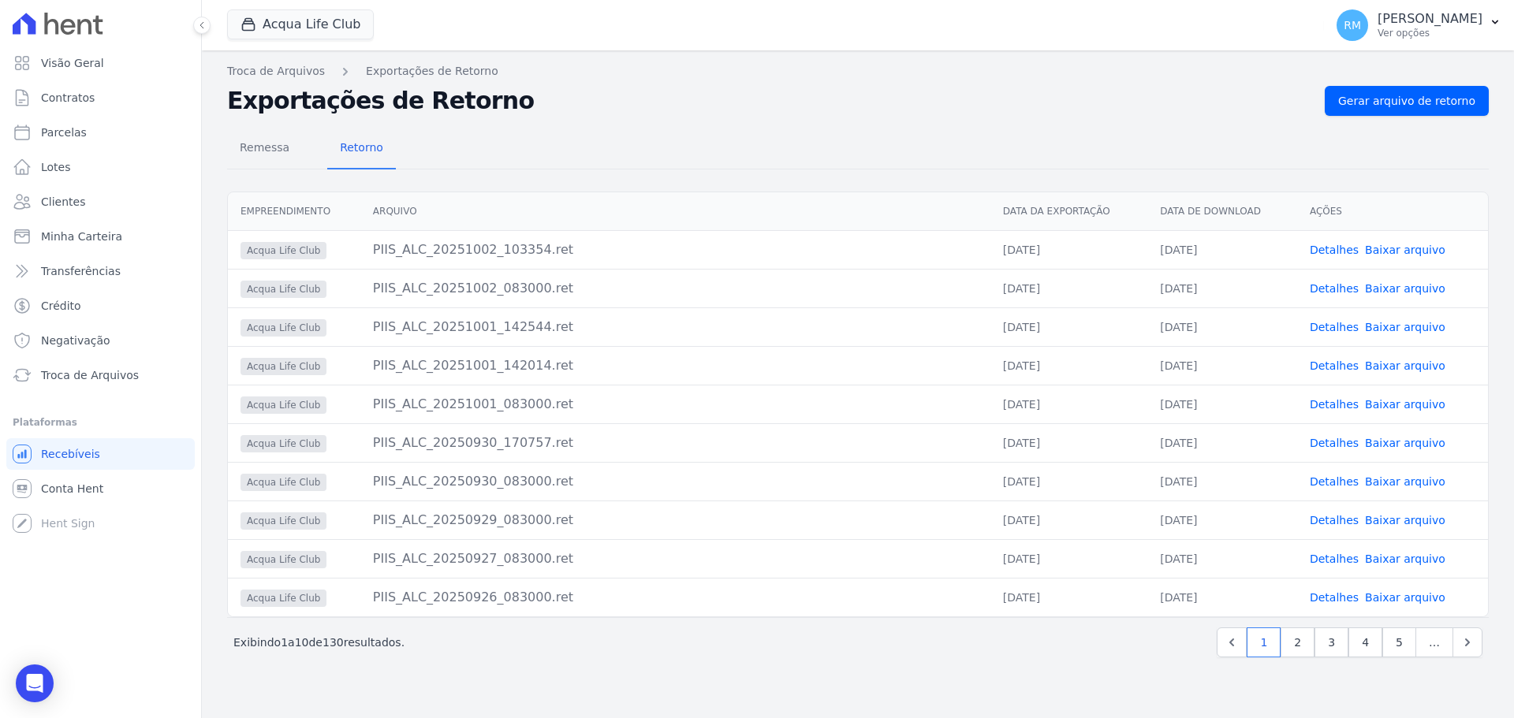
click at [319, 62] on div "Troca de Arquivos Exportações de Retorno Exportações de Retorno Gerar arquivo d…" at bounding box center [858, 384] width 1312 height 668
click at [310, 74] on link "Troca de Arquivos" at bounding box center [276, 71] width 98 height 17
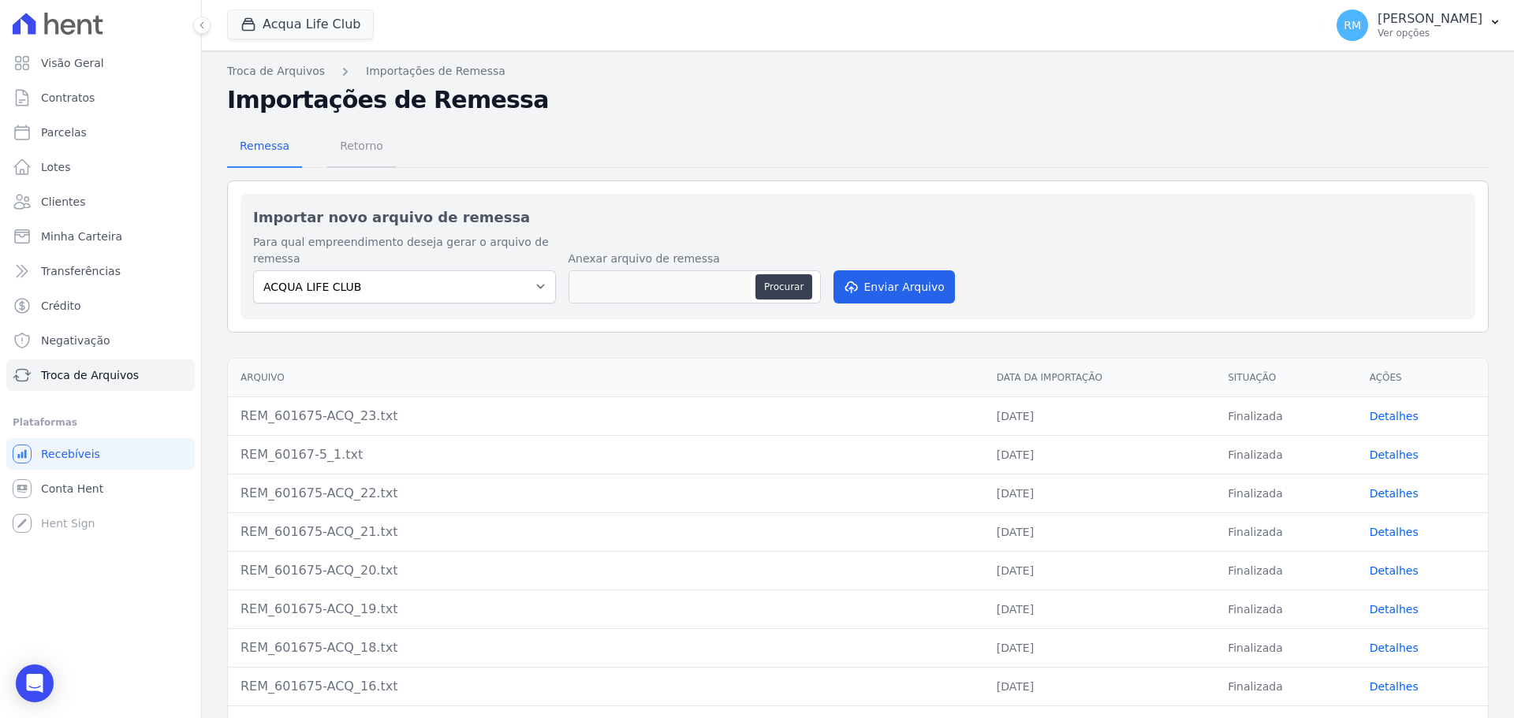
click at [373, 145] on span "Retorno" at bounding box center [361, 146] width 62 height 32
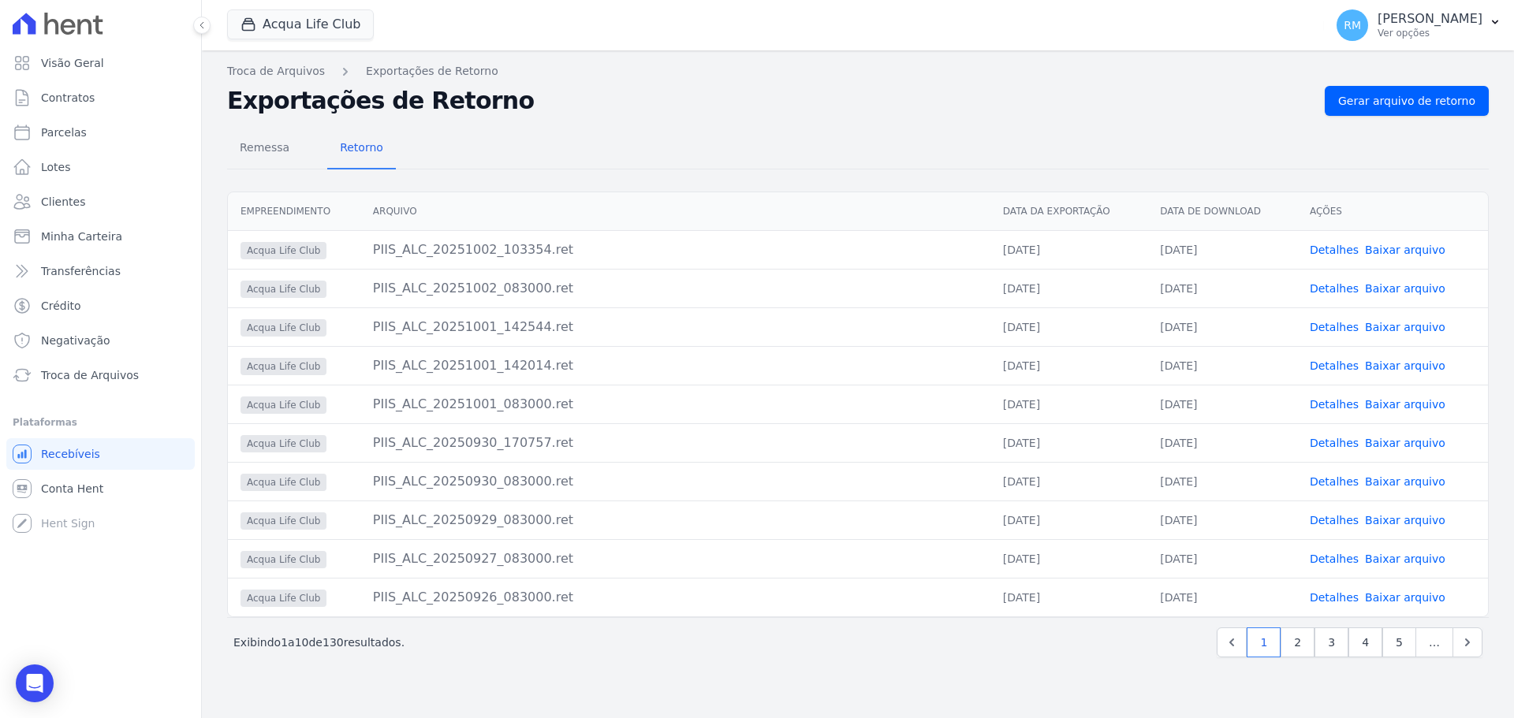
click at [1326, 407] on link "Detalhes" at bounding box center [1334, 404] width 49 height 13
click at [1339, 364] on link "Detalhes" at bounding box center [1334, 366] width 49 height 13
click at [1333, 325] on link "Detalhes" at bounding box center [1334, 327] width 49 height 13
click at [91, 125] on link "Parcelas" at bounding box center [100, 133] width 188 height 32
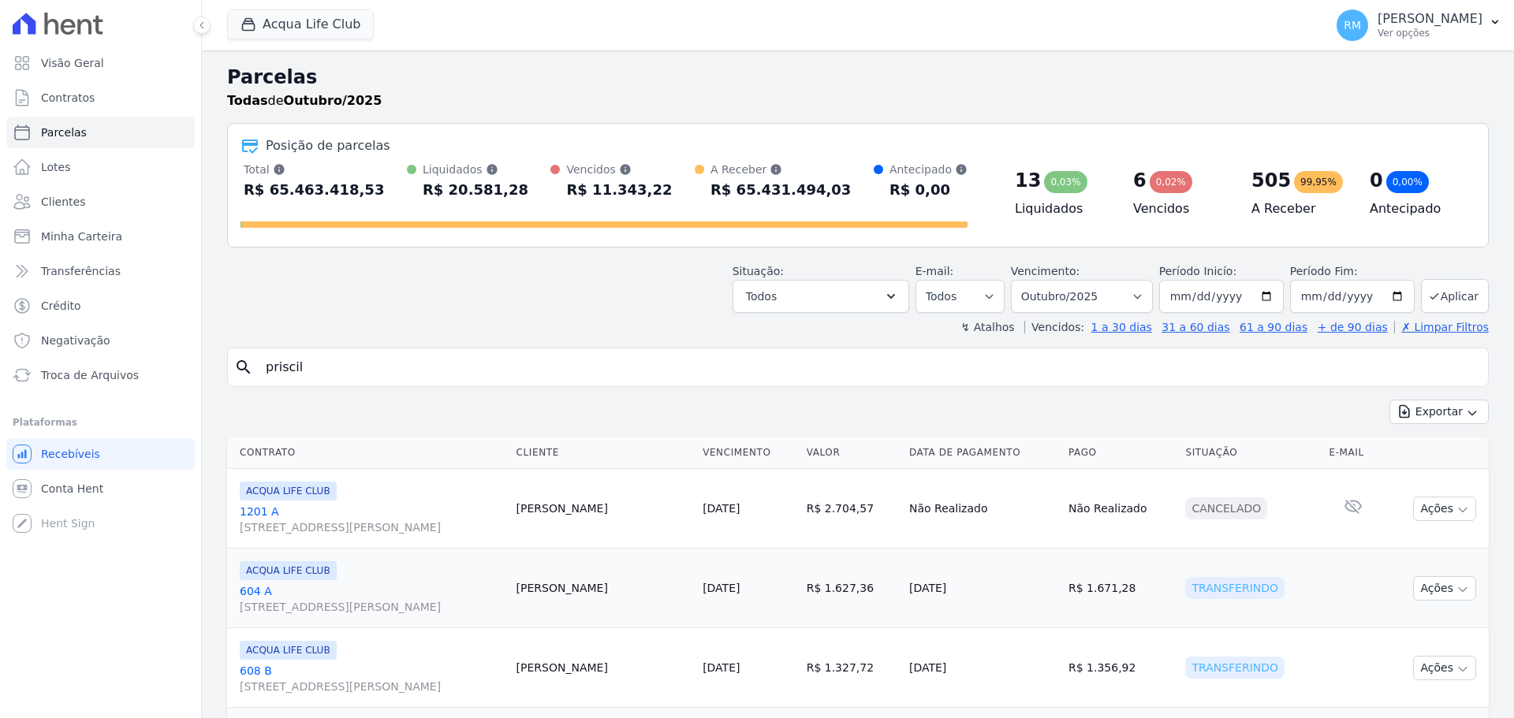
select select
click at [515, 371] on input "search" at bounding box center [868, 368] width 1225 height 32
type input "priscila"
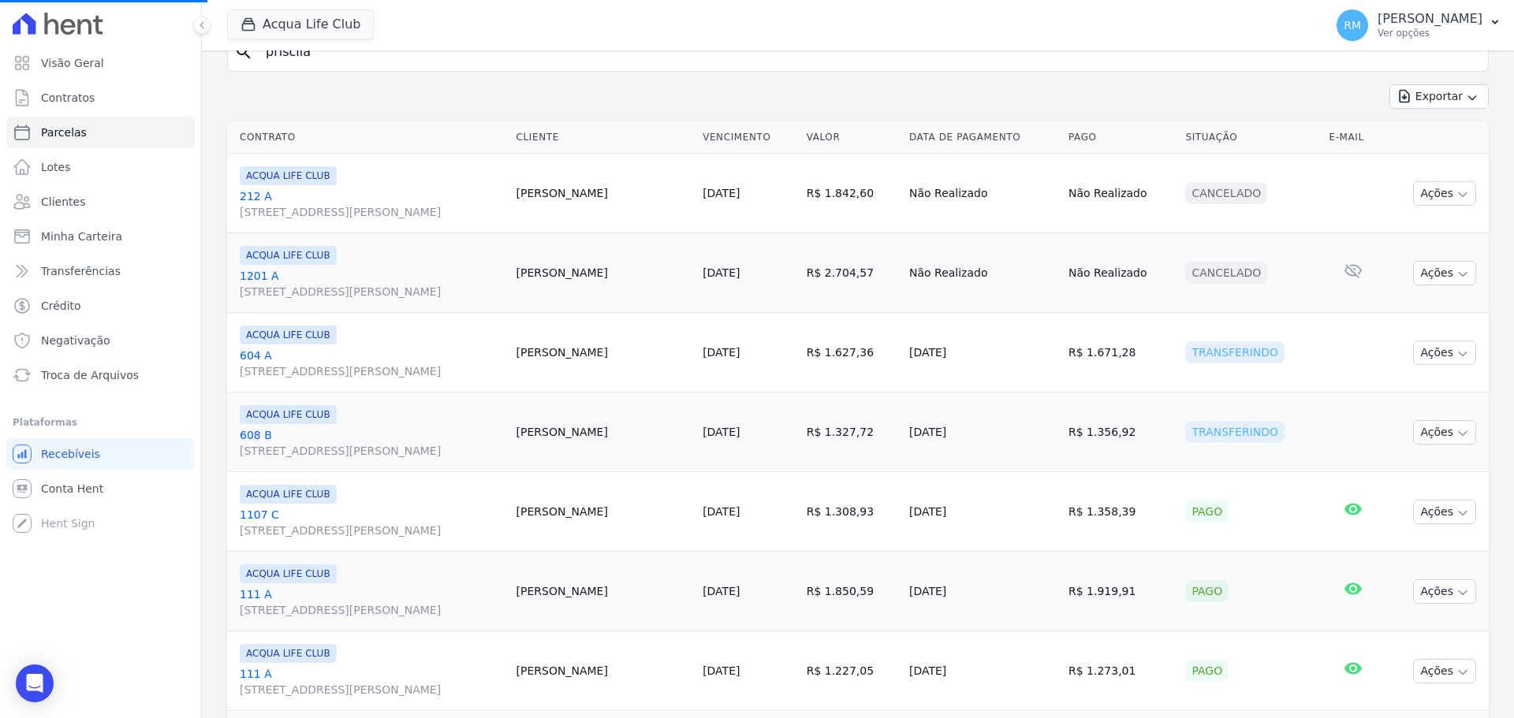
scroll to position [394, 0]
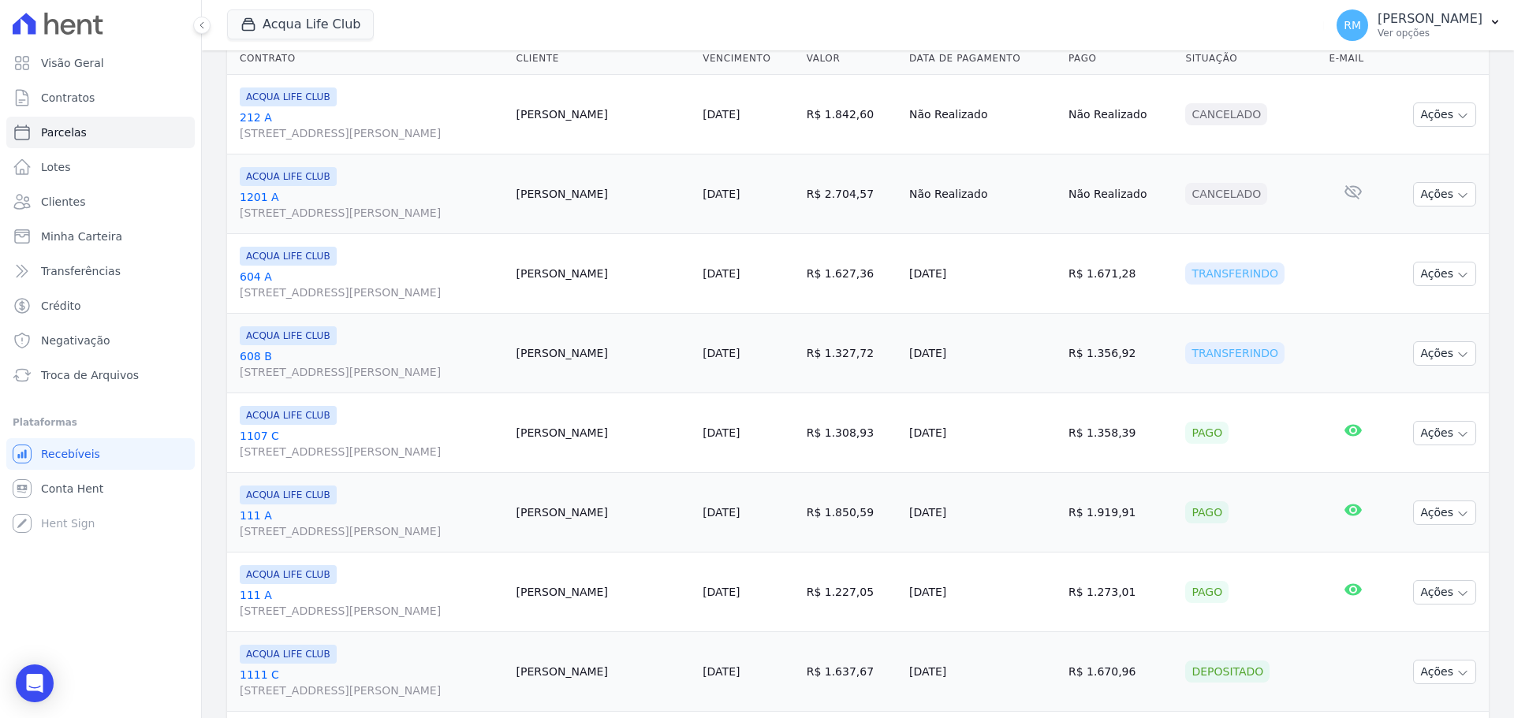
select select
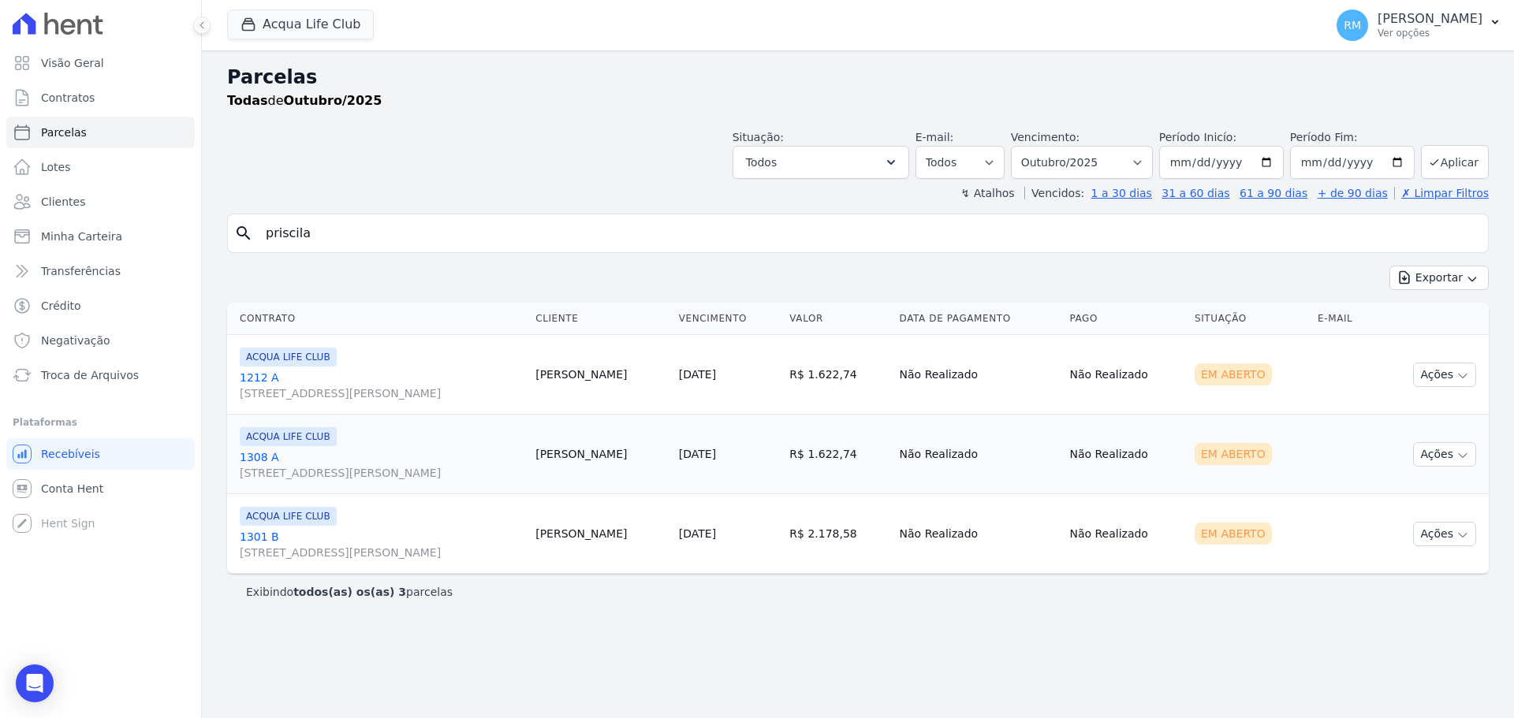
click at [283, 530] on link "[GEOGRAPHIC_DATA][STREET_ADDRESS]" at bounding box center [381, 545] width 283 height 32
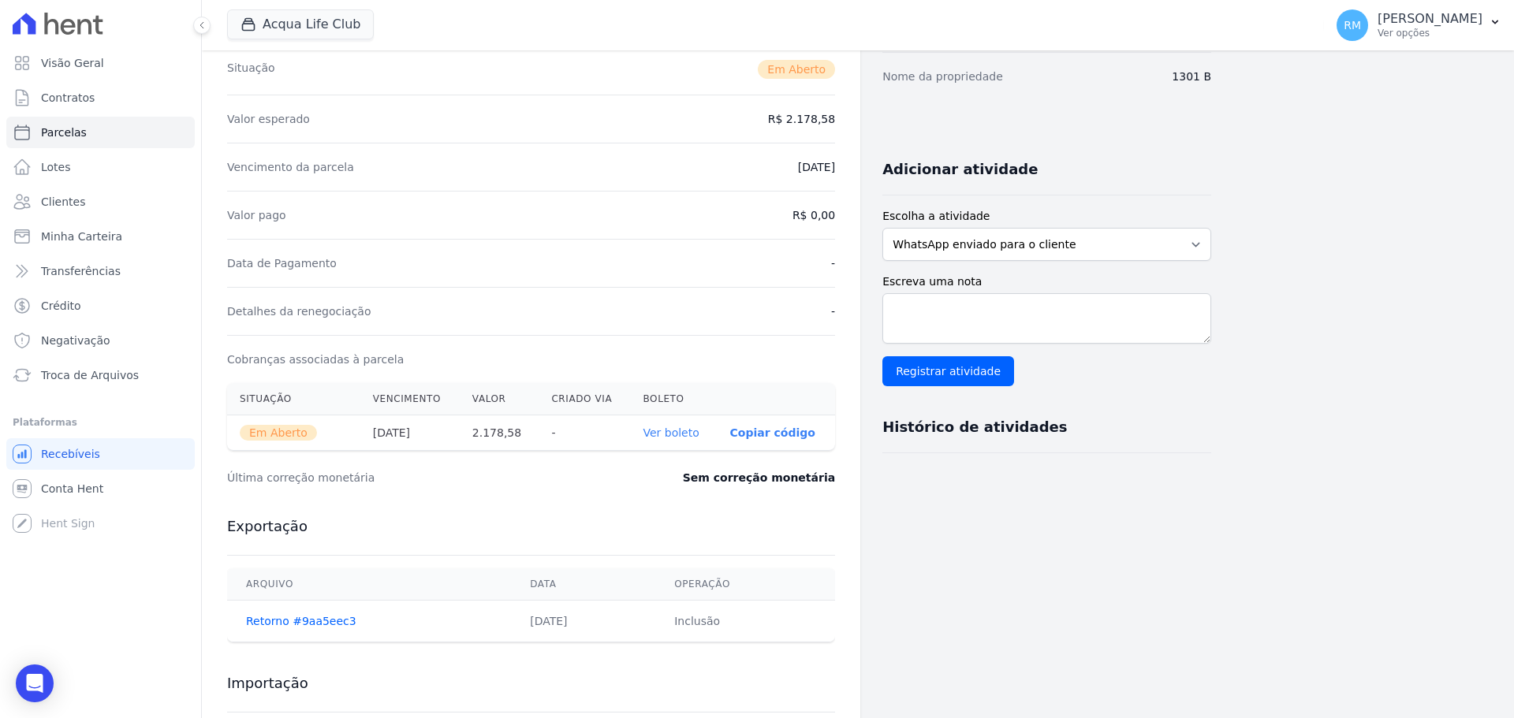
scroll to position [315, 0]
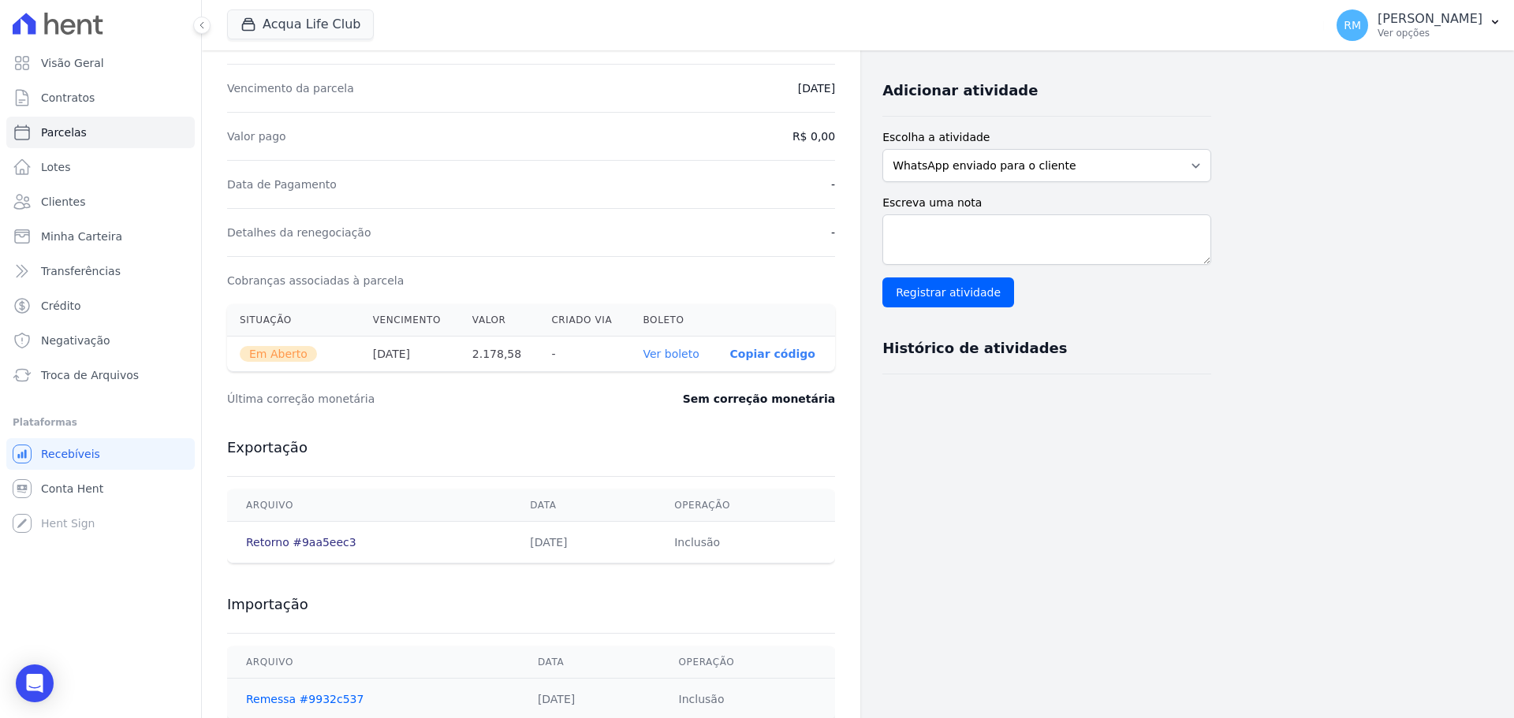
click at [302, 538] on link "Retorno #9aa5eec3" at bounding box center [301, 542] width 110 height 13
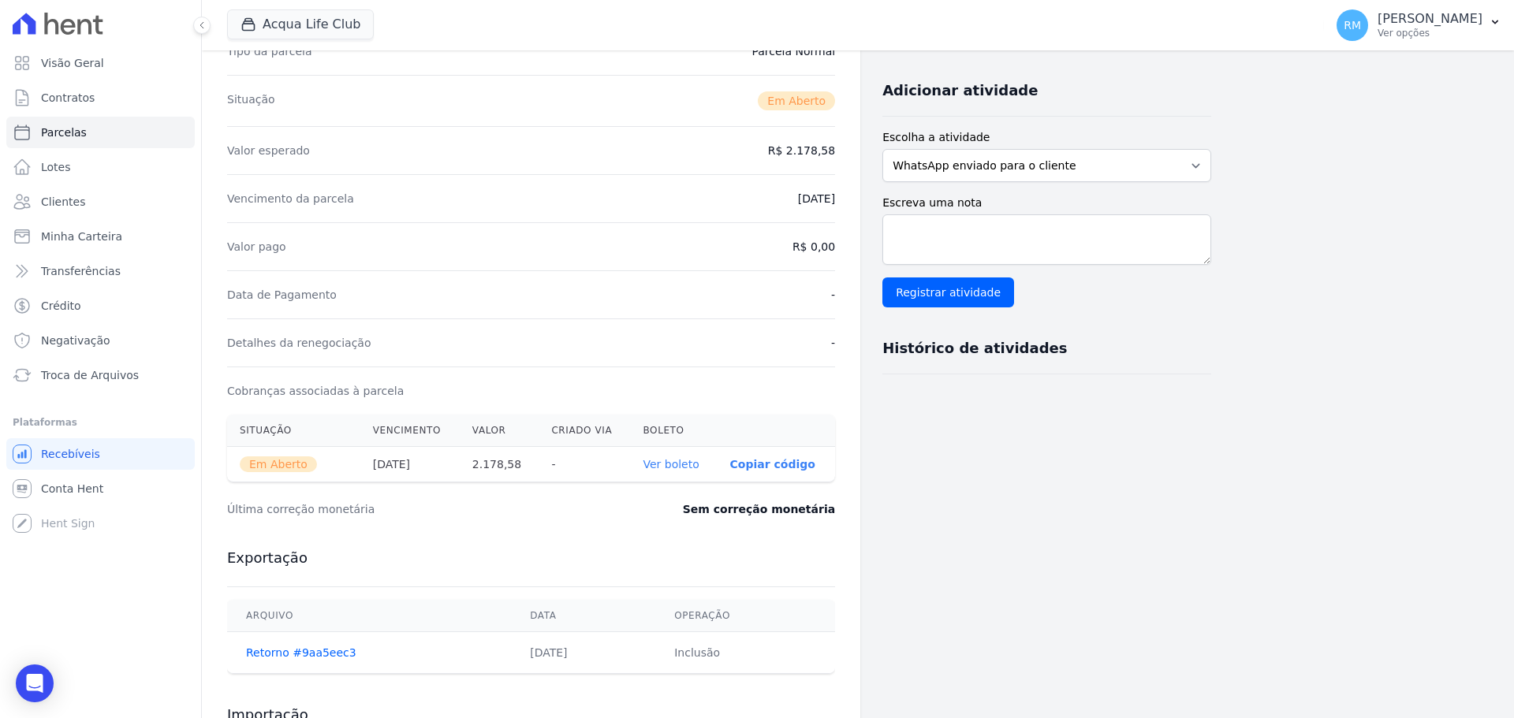
scroll to position [472, 0]
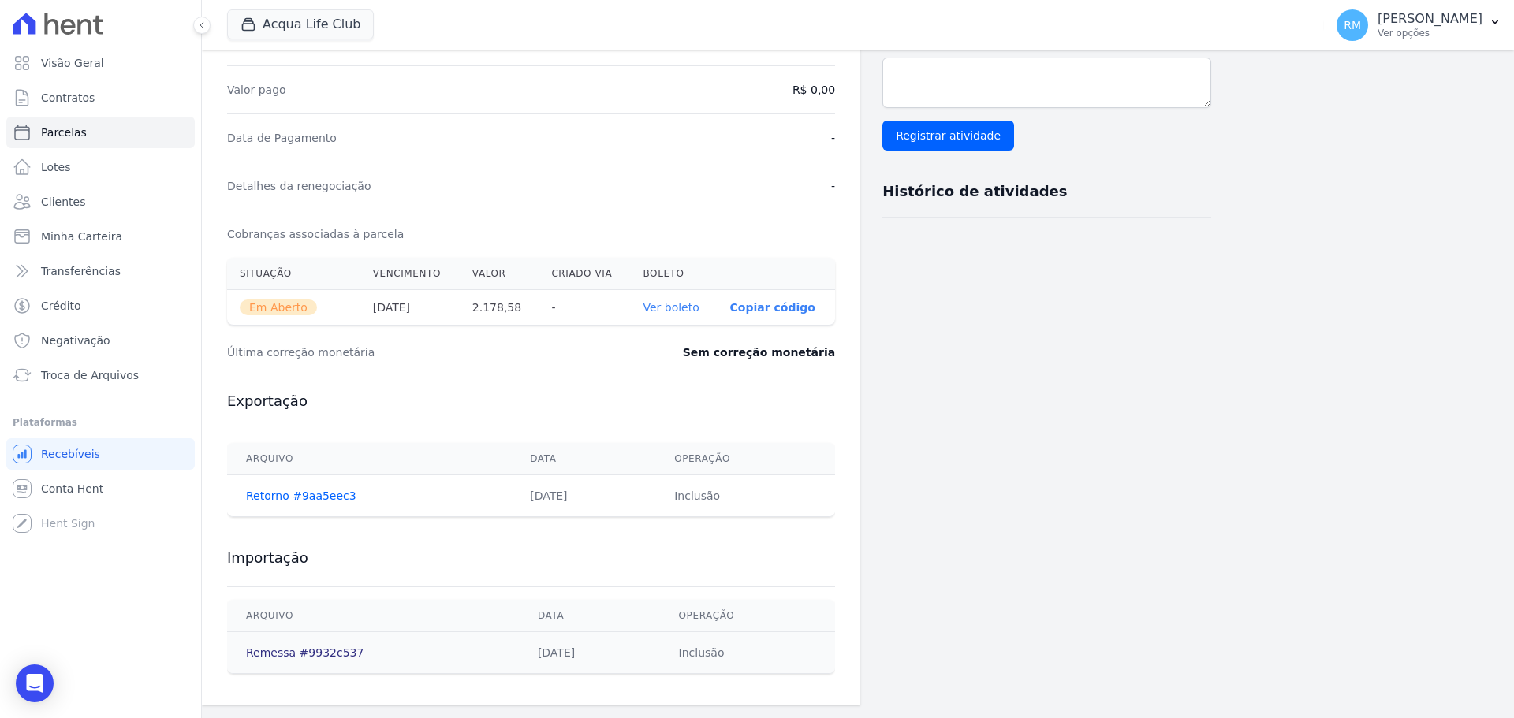
click at [285, 656] on link "Remessa #9932c537" at bounding box center [304, 653] width 117 height 13
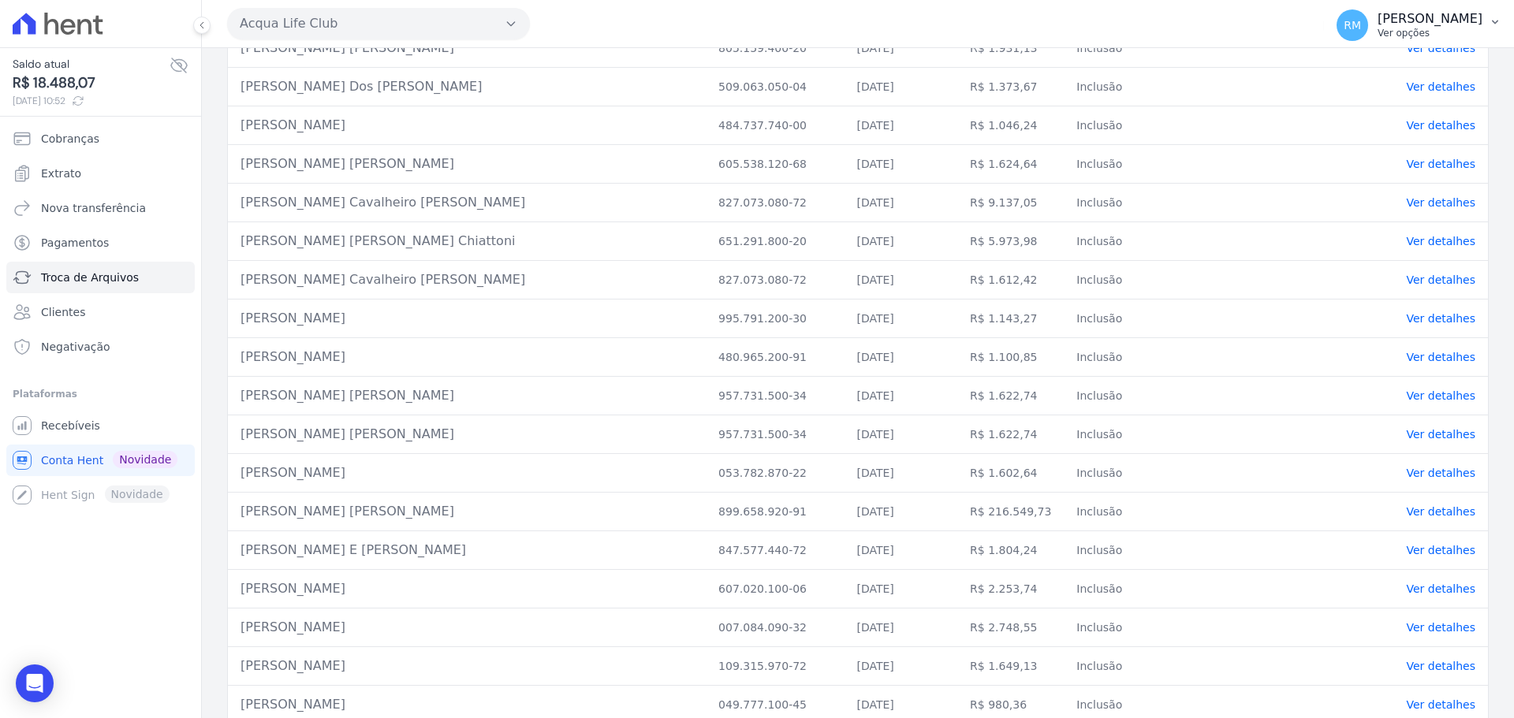
scroll to position [10513, 0]
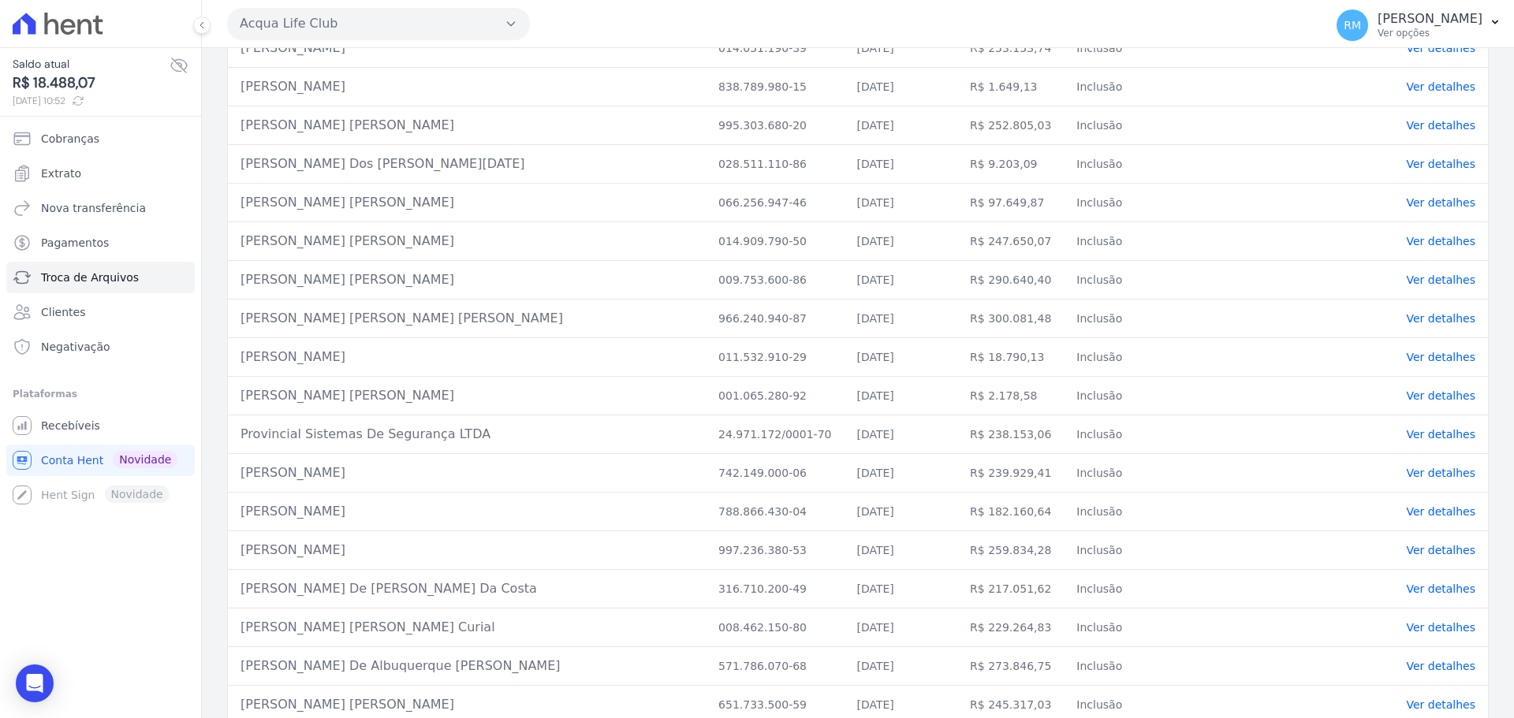
click at [1410, 390] on link "Ver detalhes" at bounding box center [1440, 396] width 69 height 13
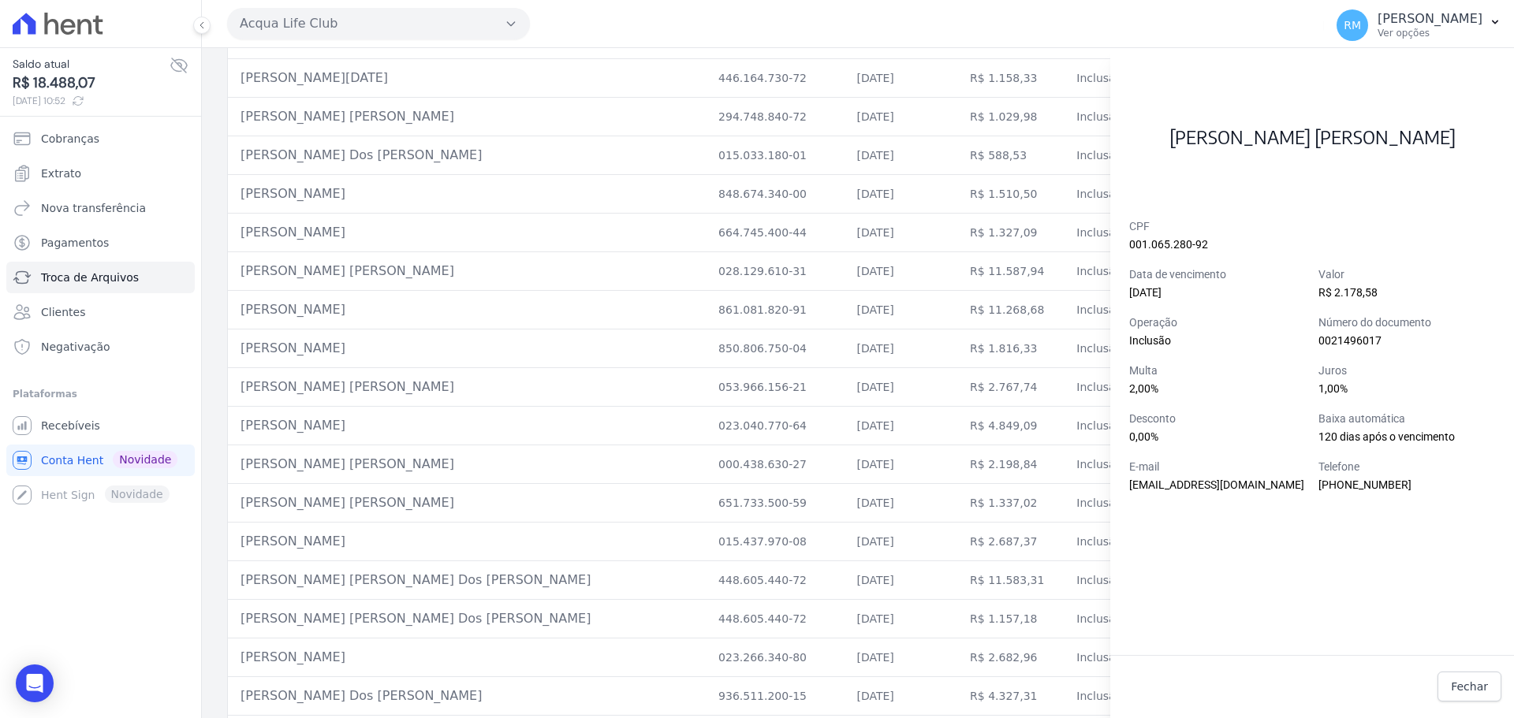
scroll to position [4520, 0]
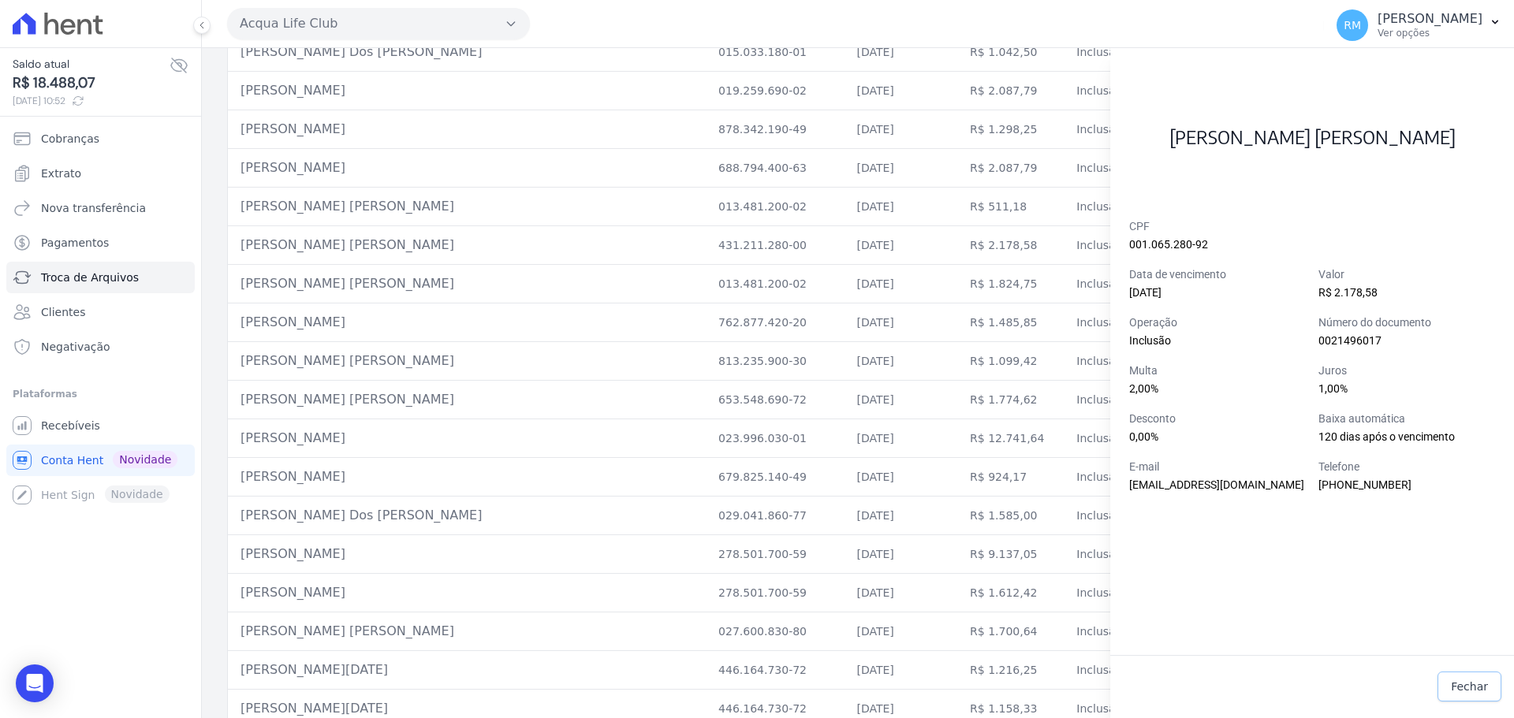
click at [1478, 695] on link "Fechar" at bounding box center [1469, 687] width 64 height 30
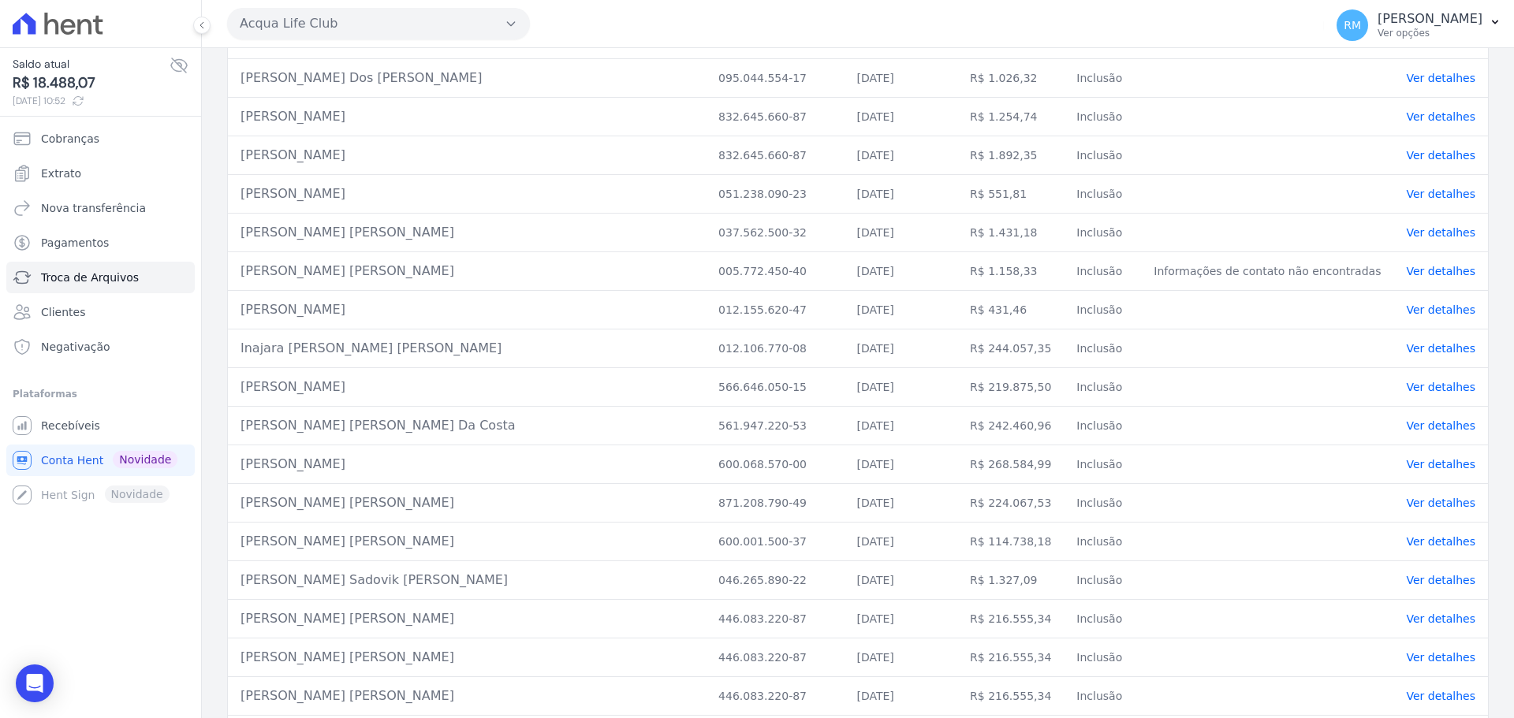
scroll to position [6308, 0]
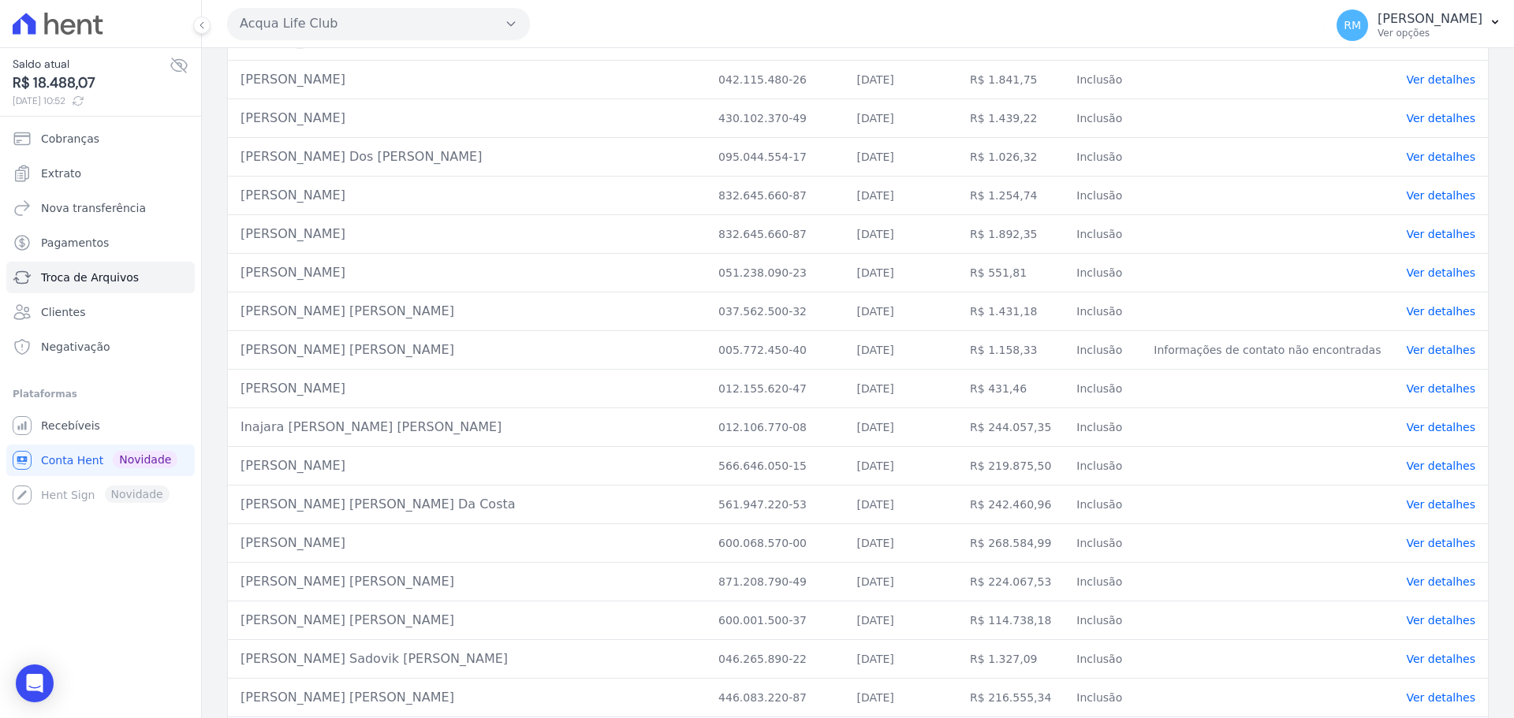
click at [1410, 344] on link "Ver detalhes" at bounding box center [1440, 350] width 69 height 13
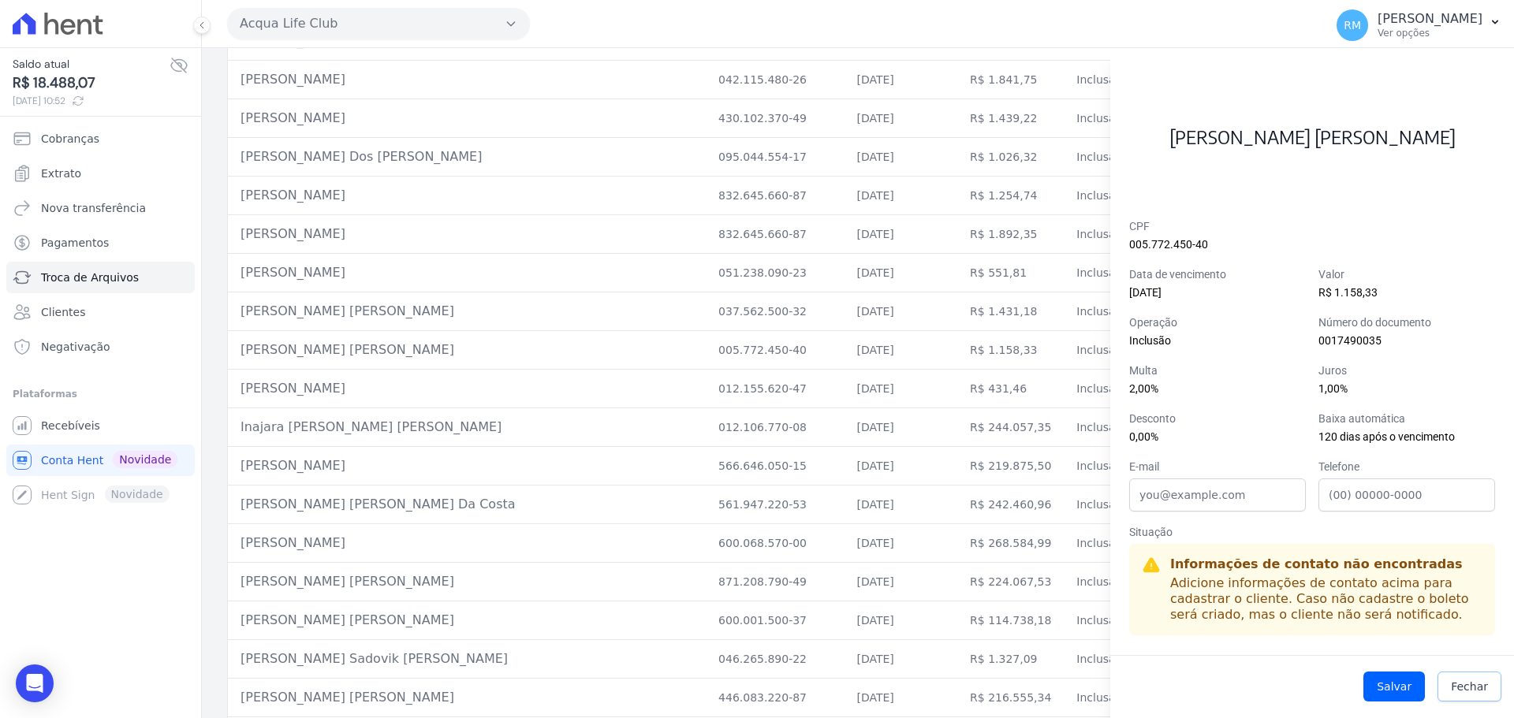
click at [1490, 686] on link "Fechar" at bounding box center [1469, 687] width 64 height 30
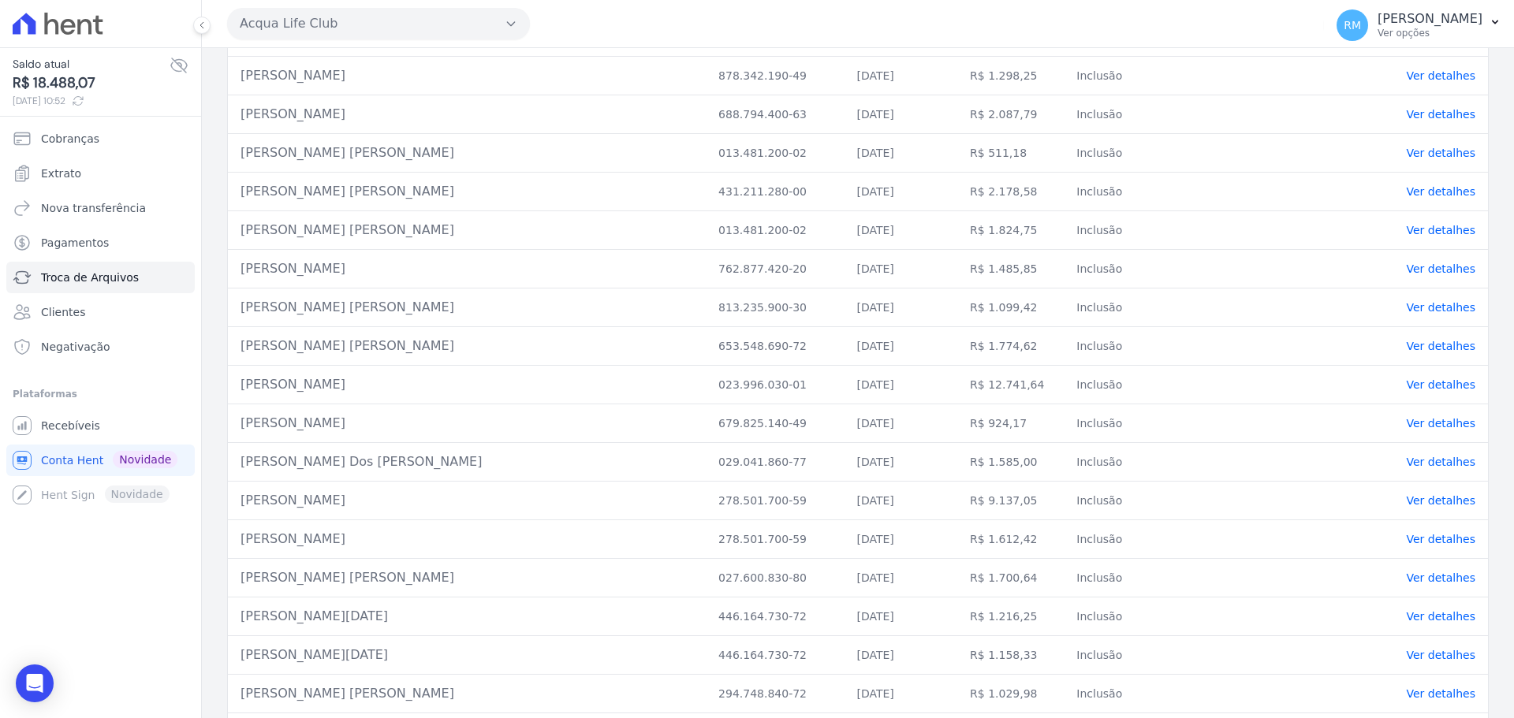
scroll to position [4022, 0]
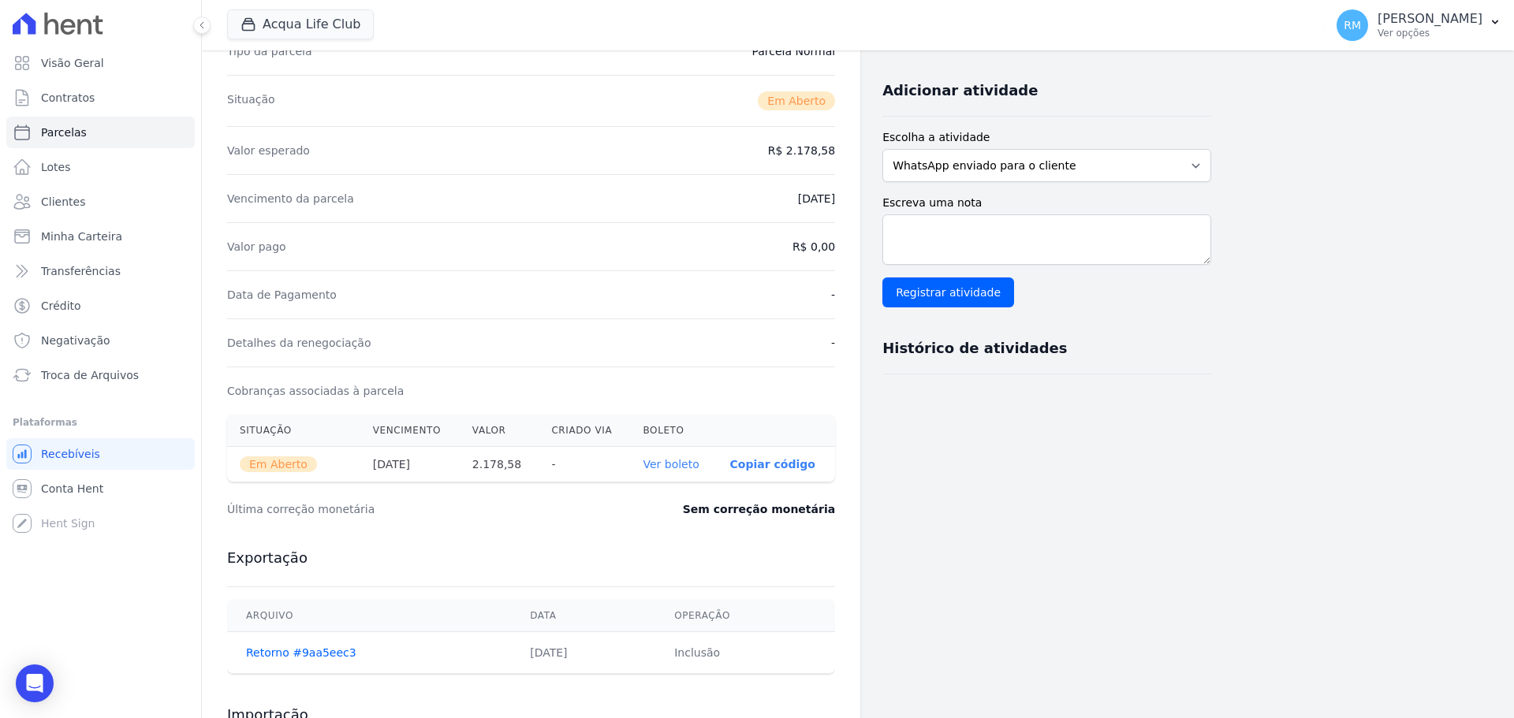
scroll to position [472, 0]
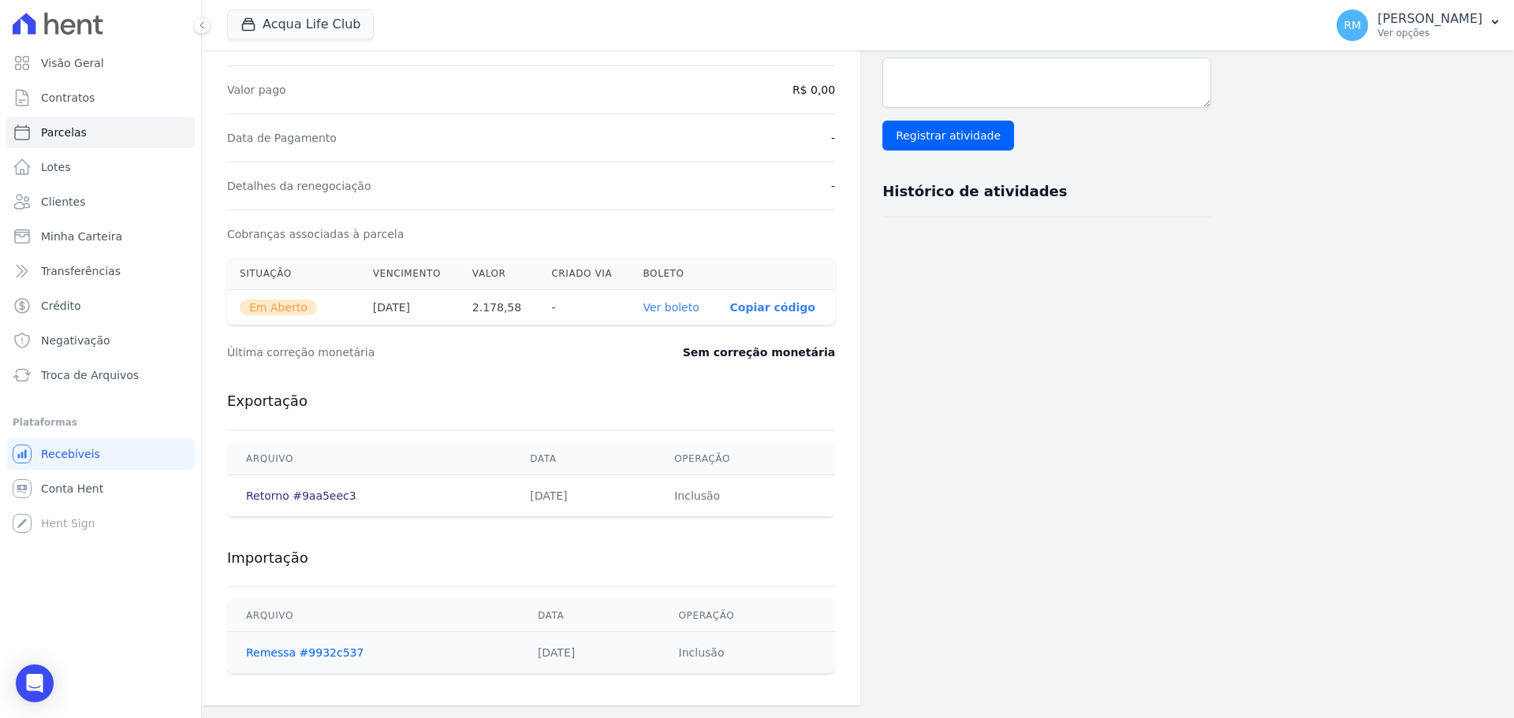
click at [258, 498] on link "Retorno #9aa5eec3" at bounding box center [301, 496] width 110 height 13
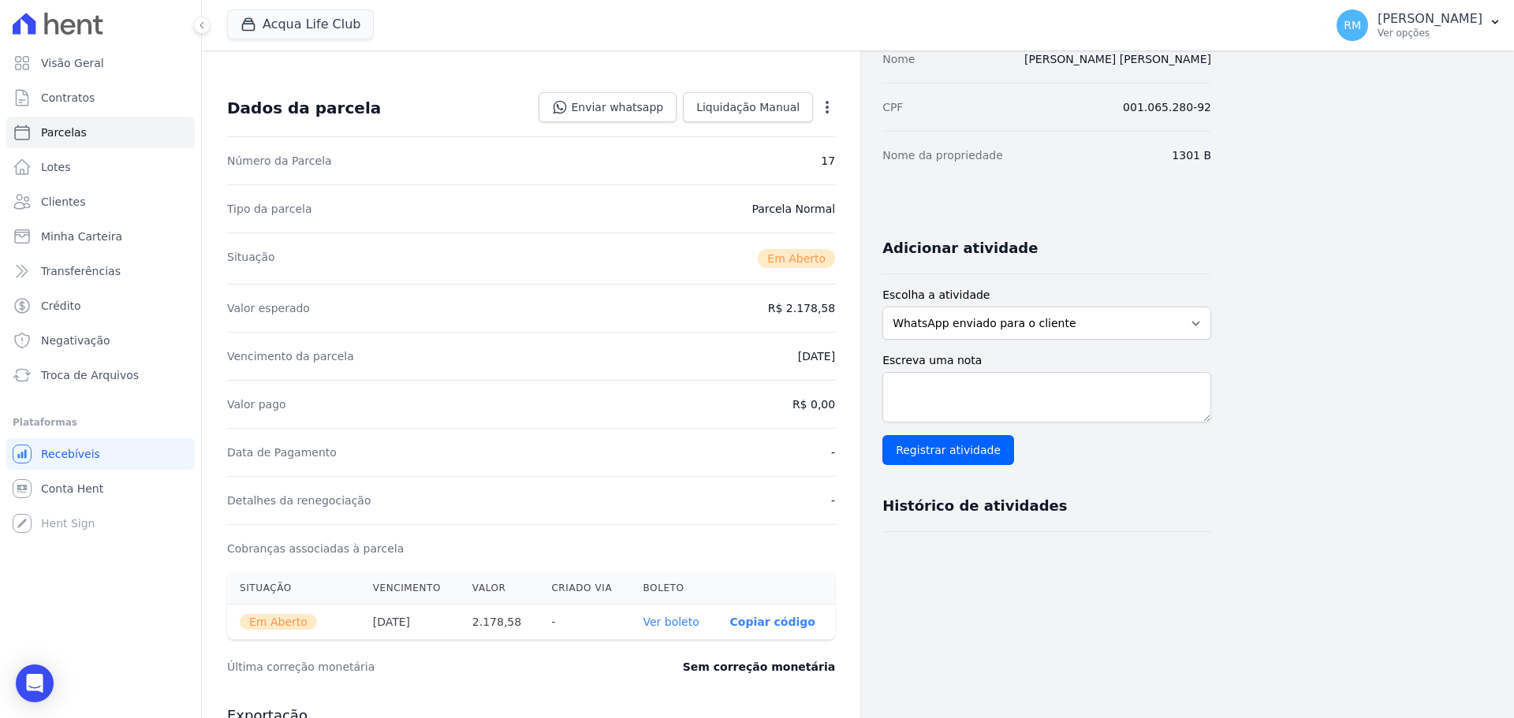
scroll to position [315, 0]
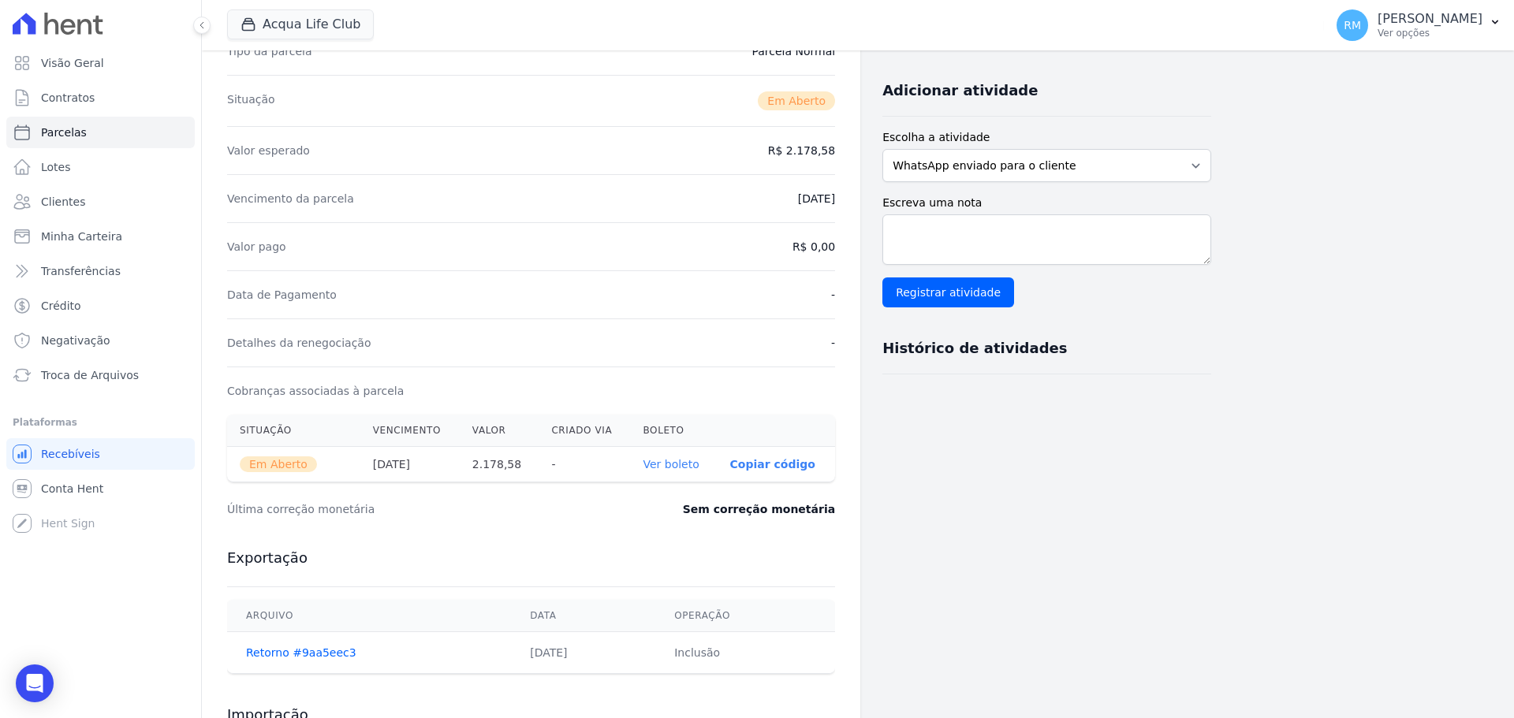
click at [665, 462] on link "Ver boleto" at bounding box center [671, 464] width 56 height 13
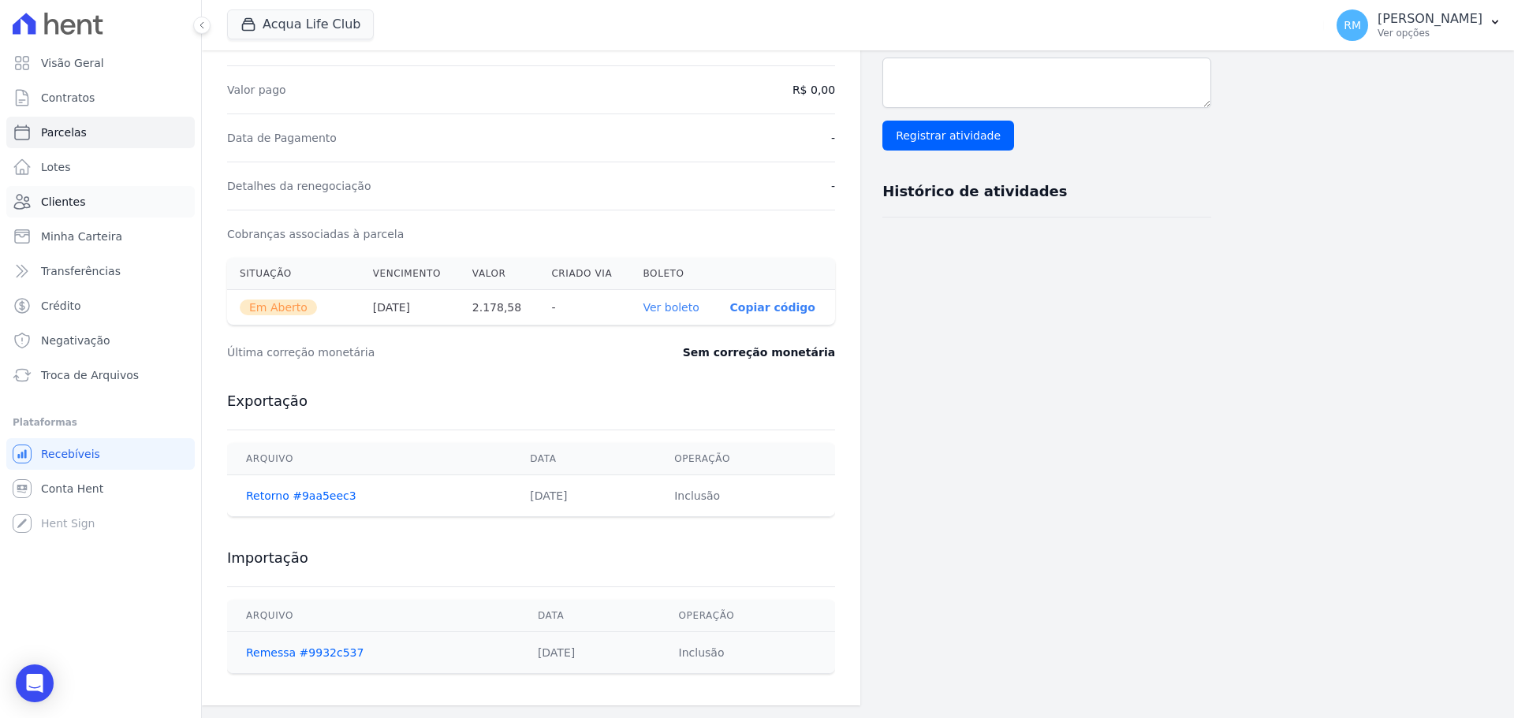
scroll to position [393, 0]
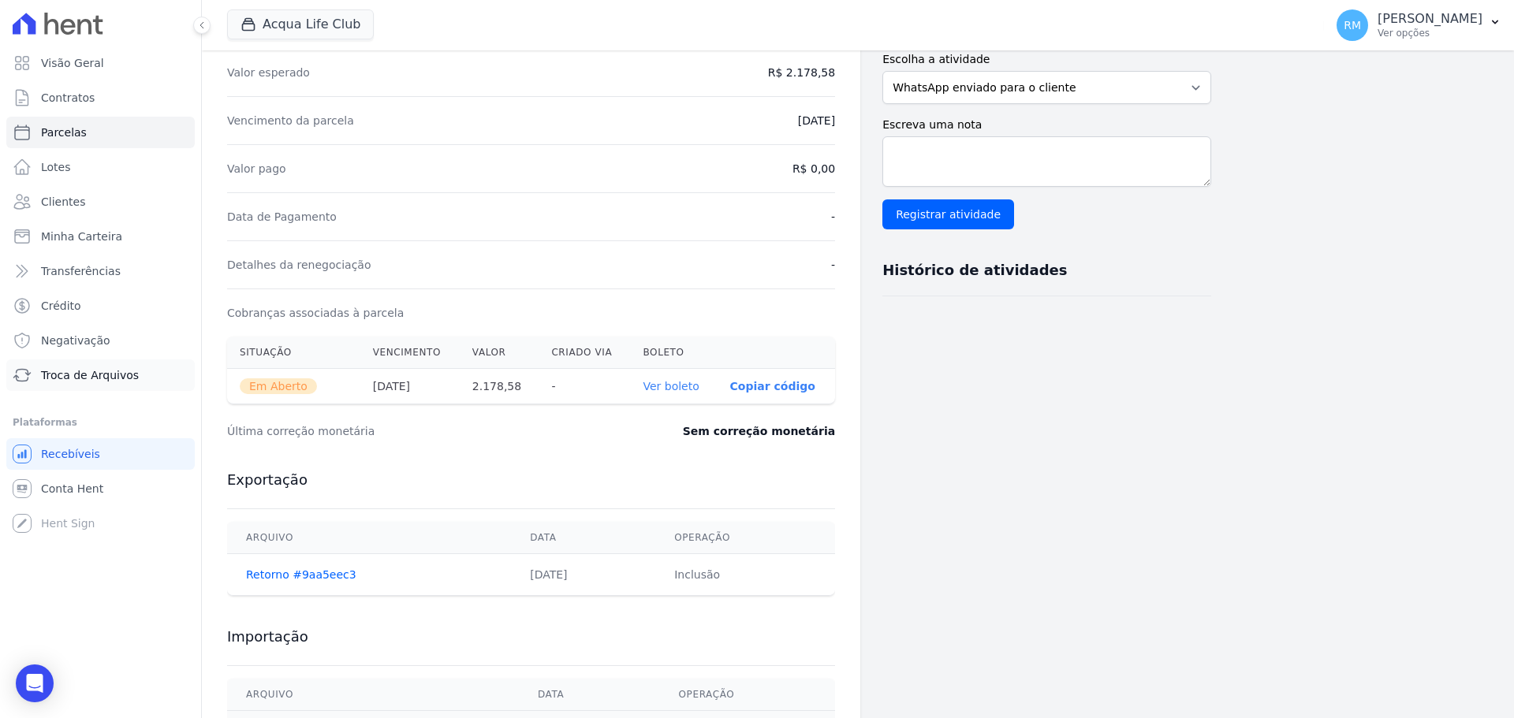
click at [62, 385] on link "Troca de Arquivos" at bounding box center [100, 376] width 188 height 32
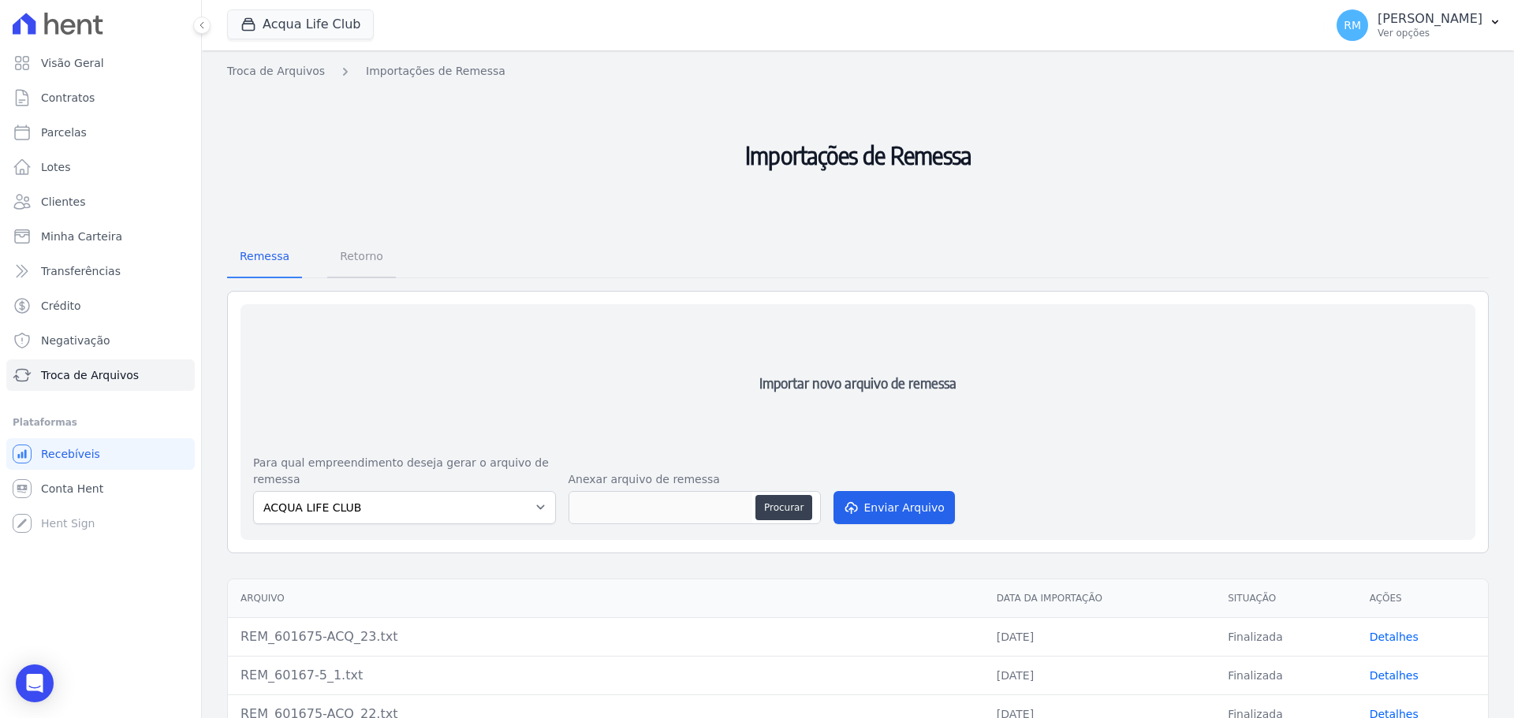
click at [349, 255] on span "Retorno" at bounding box center [361, 257] width 62 height 32
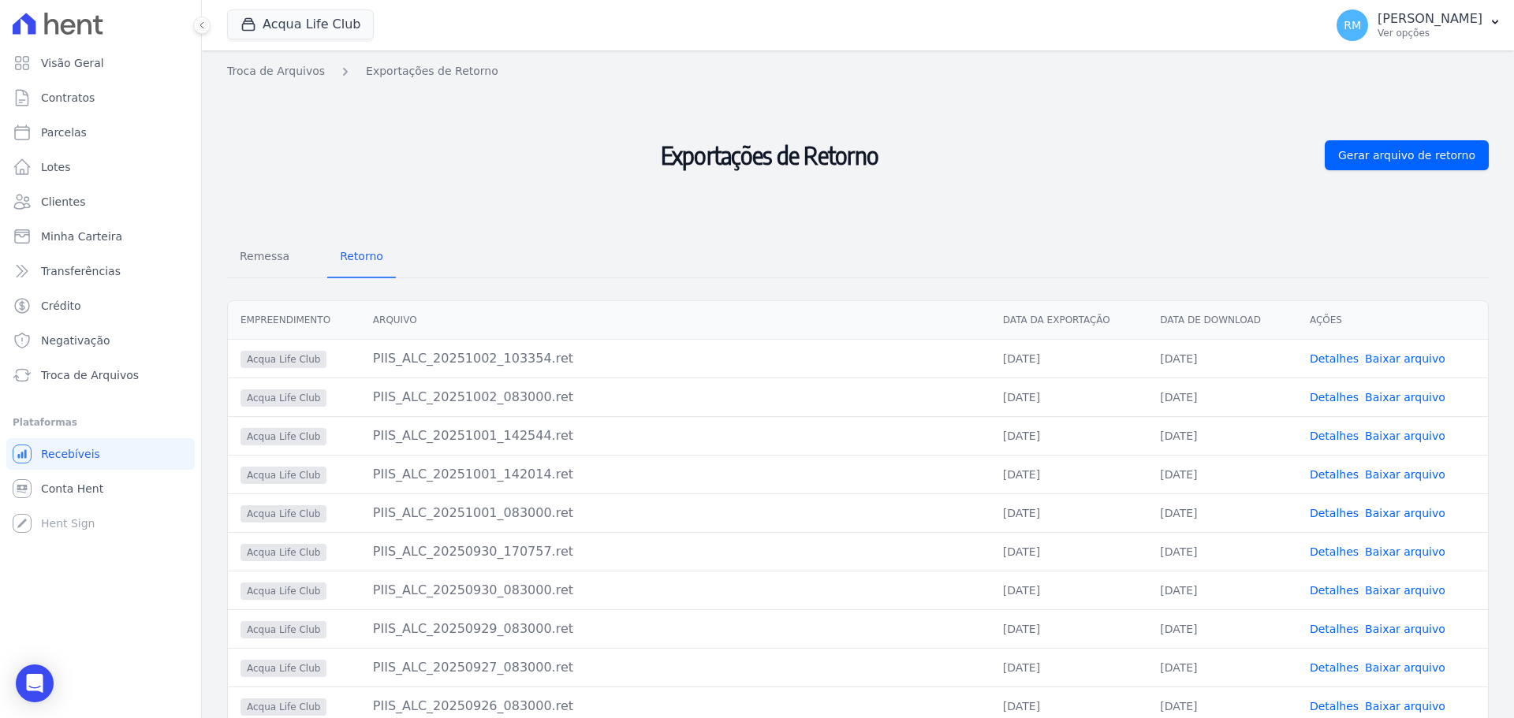
scroll to position [76, 0]
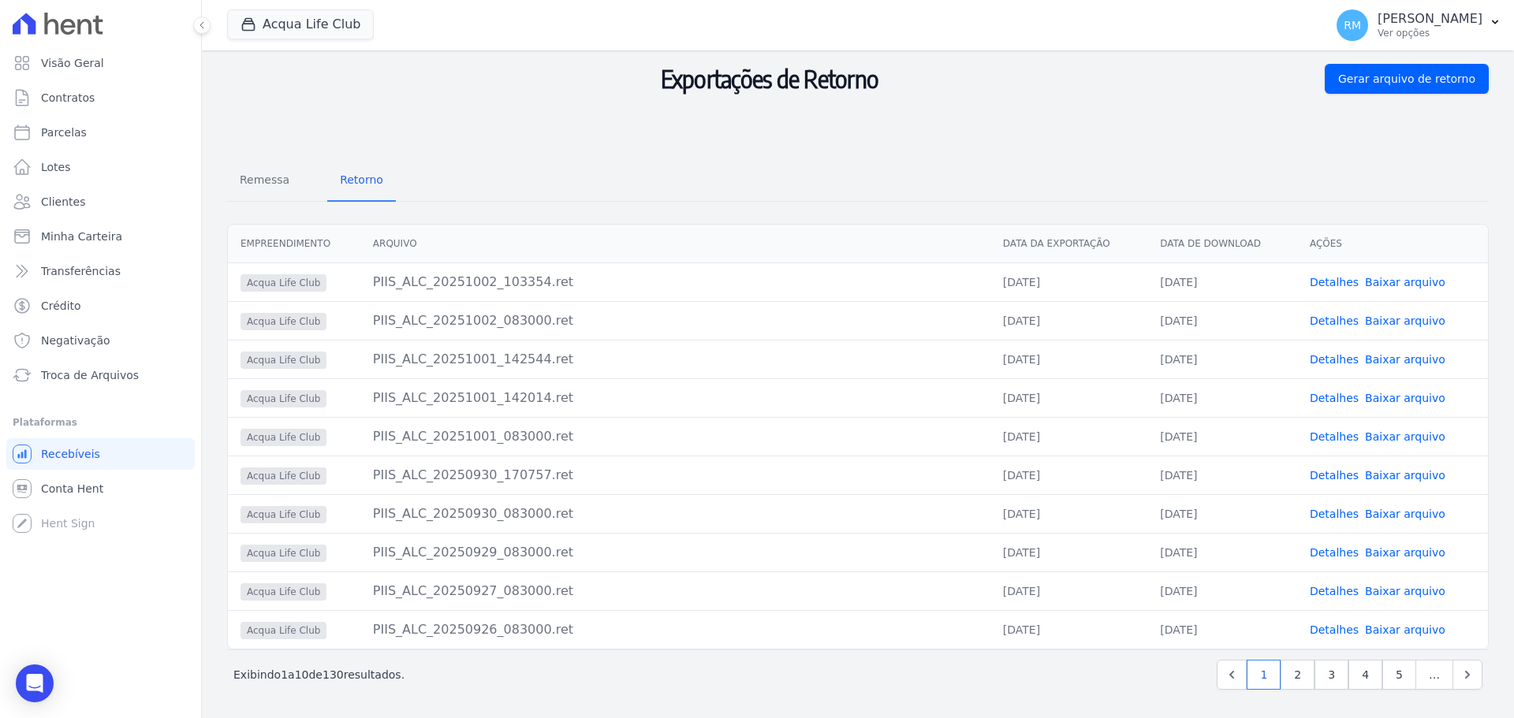
click at [1392, 436] on link "Baixar arquivo" at bounding box center [1405, 437] width 80 height 13
click at [1404, 400] on link "Baixar arquivo" at bounding box center [1405, 398] width 80 height 13
click at [1404, 362] on link "Baixar arquivo" at bounding box center [1405, 359] width 80 height 13
